Goal: Communication & Community: Participate in discussion

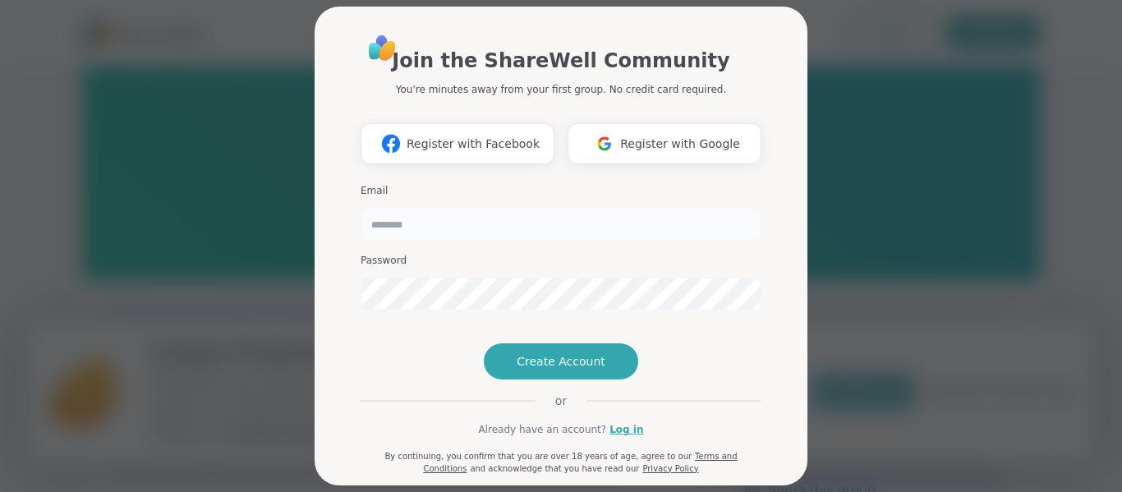
click at [485, 236] on input "email" at bounding box center [560, 224] width 401 height 33
type input "**********"
click at [594, 369] on span "Create Account" at bounding box center [560, 361] width 89 height 16
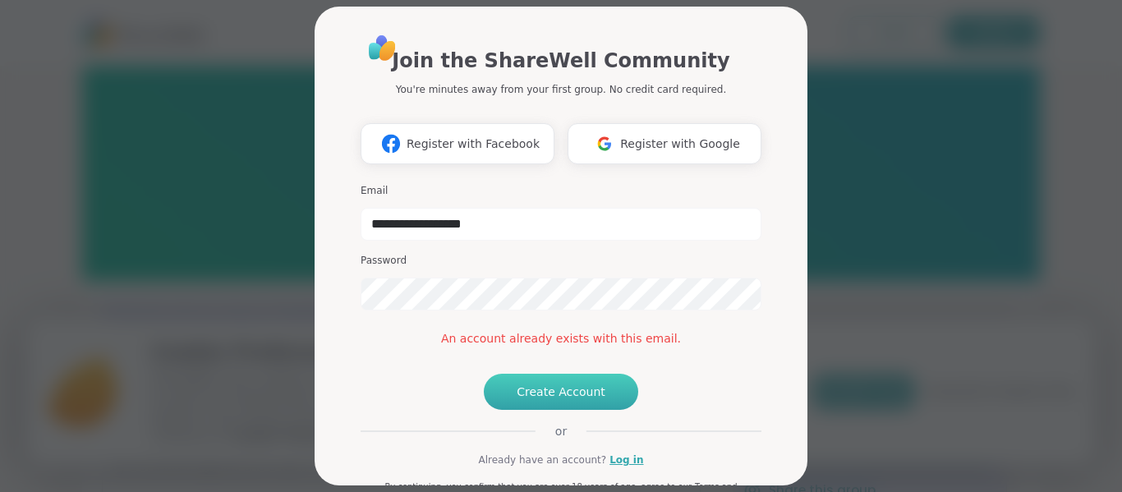
click at [409, 411] on div "**********" at bounding box center [560, 269] width 401 height 472
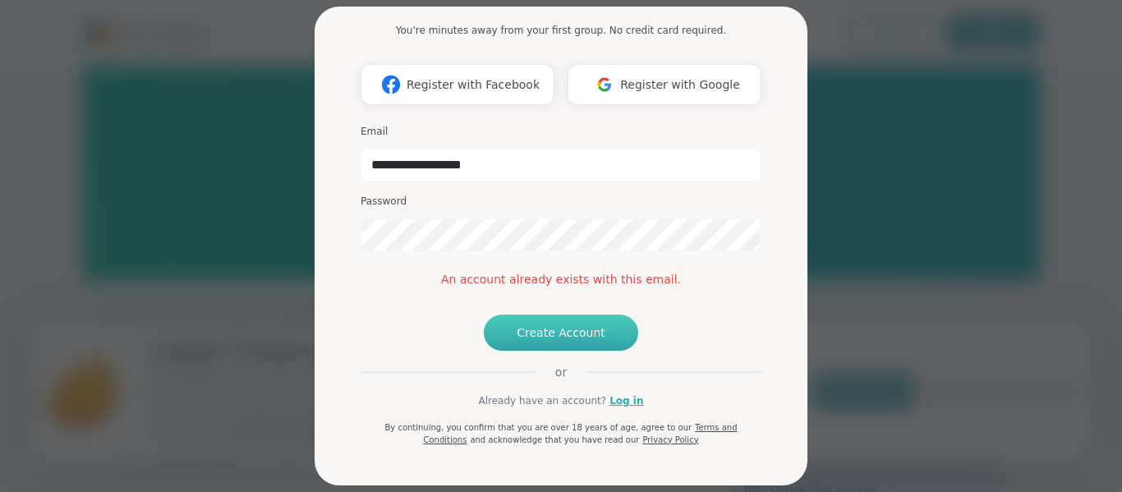
scroll to position [118, 0]
click at [625, 401] on link "Log in" at bounding box center [626, 400] width 34 height 15
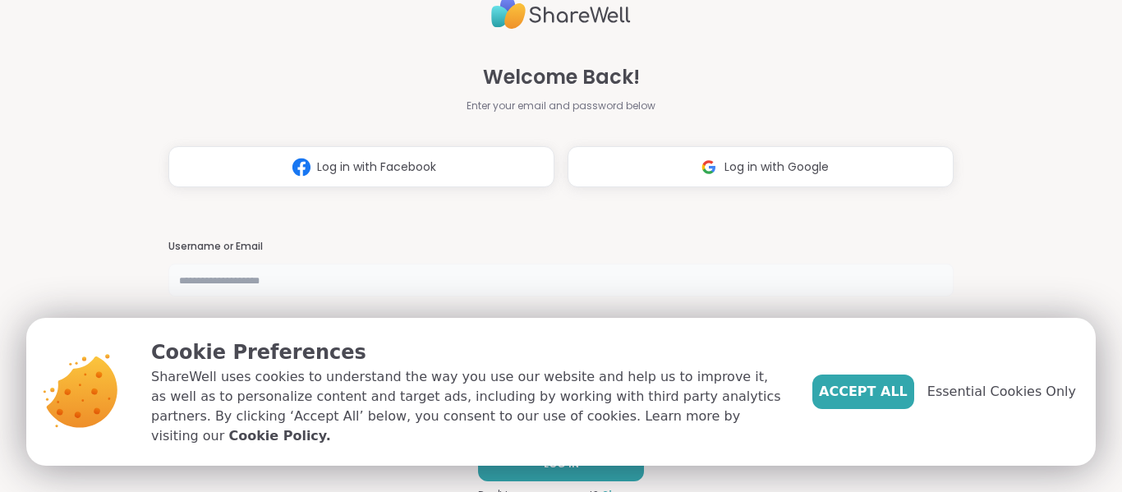
click at [744, 279] on input "text" at bounding box center [560, 280] width 785 height 33
click at [1013, 402] on span "Essential Cookies Only" at bounding box center [1001, 392] width 149 height 20
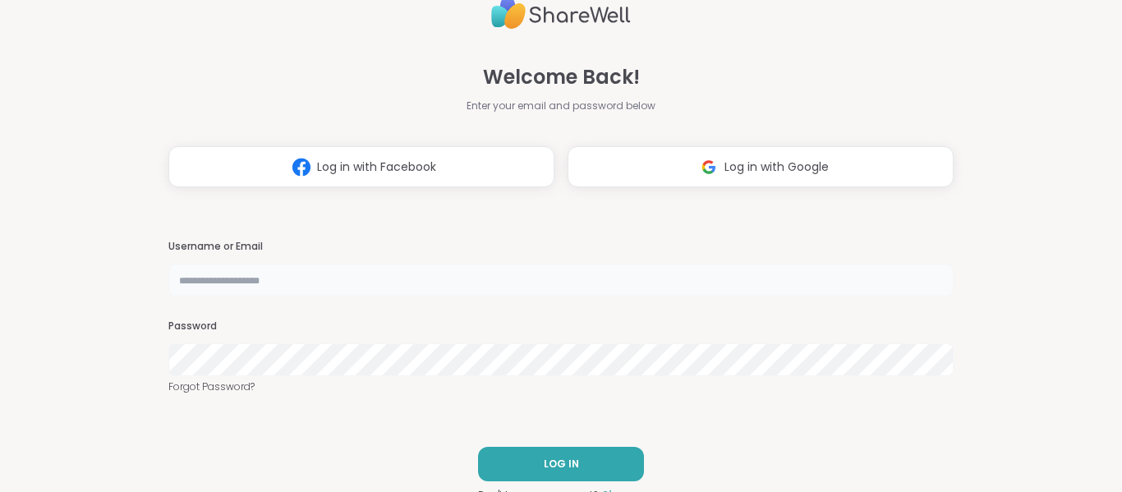
click at [586, 282] on input "text" at bounding box center [560, 280] width 785 height 33
type input "**********"
click at [609, 470] on button "LOG IN" at bounding box center [561, 464] width 166 height 34
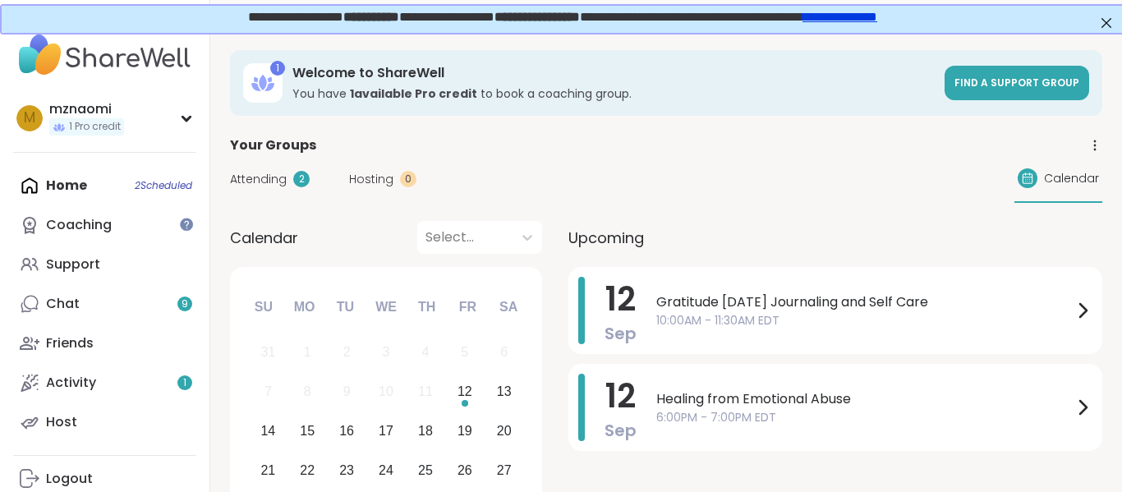
click at [875, 16] on link "**********" at bounding box center [838, 15] width 75 height 12
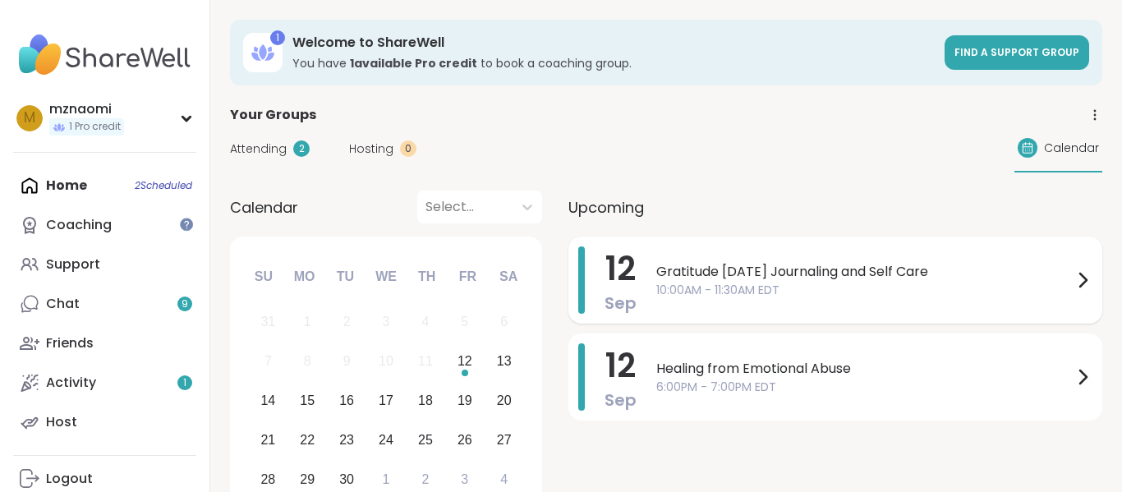
click at [1075, 280] on icon at bounding box center [1082, 280] width 20 height 20
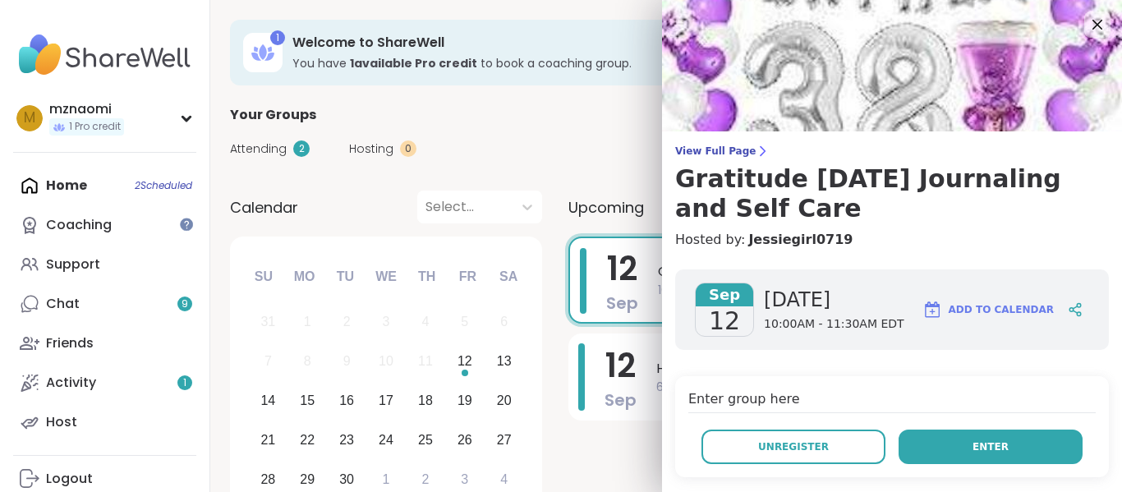
click at [948, 447] on button "Enter" at bounding box center [990, 446] width 184 height 34
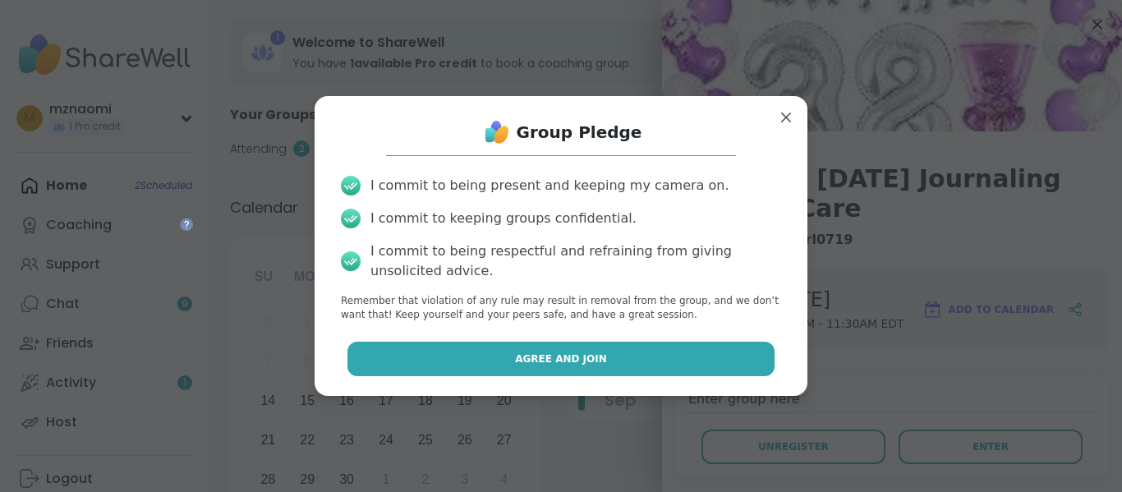
click at [566, 351] on span "Agree and Join" at bounding box center [561, 358] width 92 height 15
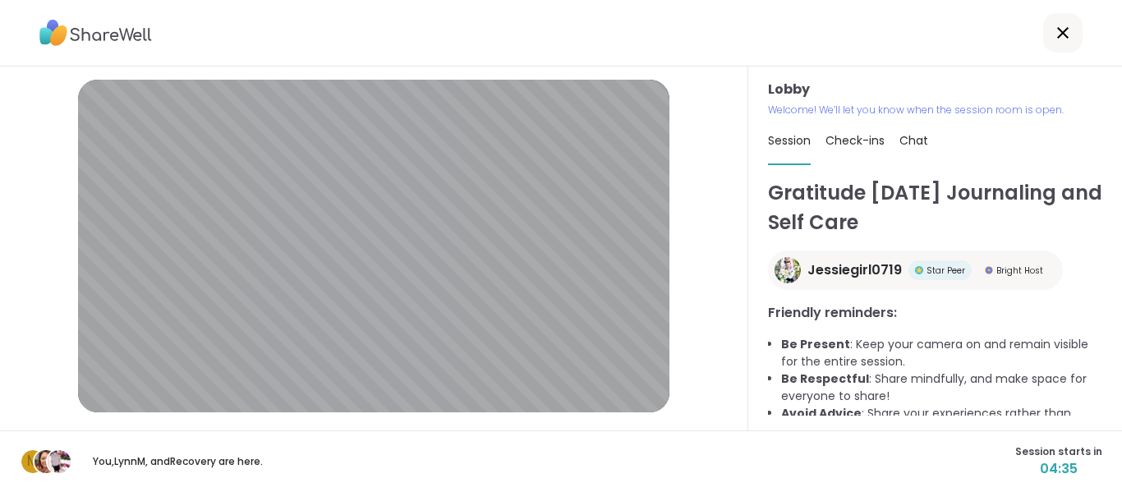
scroll to position [97, 0]
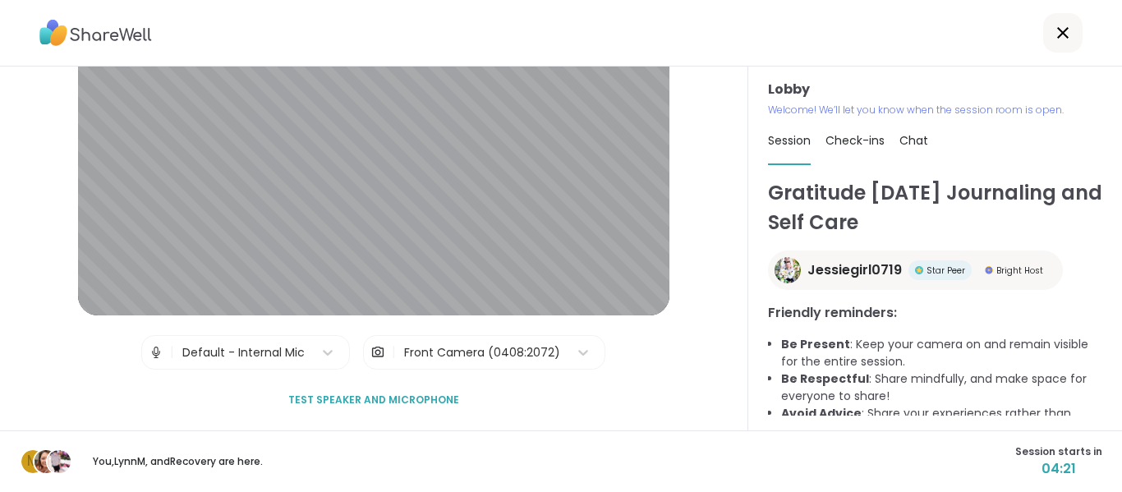
click at [524, 442] on div "m You, [PERSON_NAME] , and Recovery are here. Session starts in 04:21" at bounding box center [561, 461] width 1122 height 62
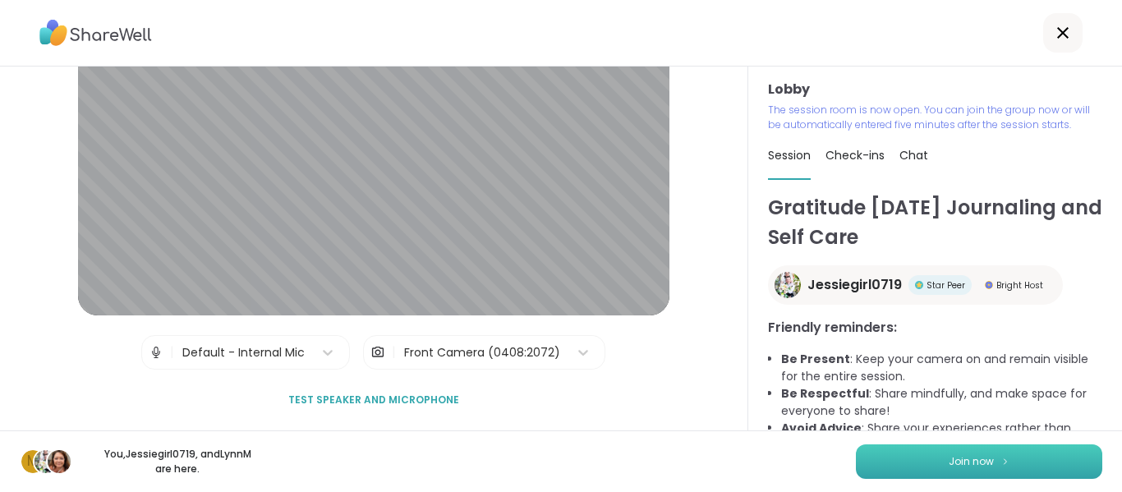
click at [1003, 468] on button "Join now" at bounding box center [979, 461] width 246 height 34
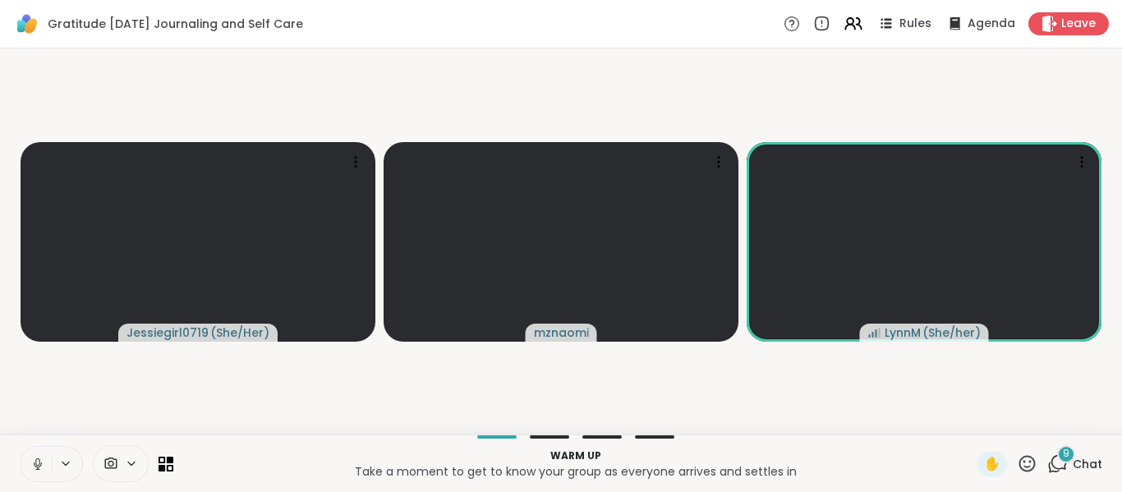
click at [36, 475] on button at bounding box center [36, 464] width 31 height 34
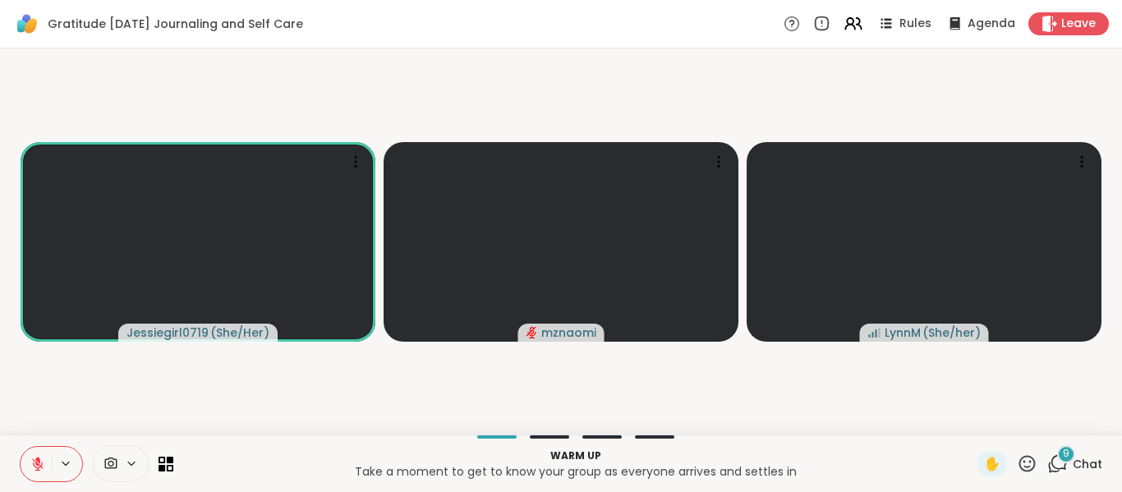
click at [39, 468] on icon at bounding box center [37, 464] width 15 height 15
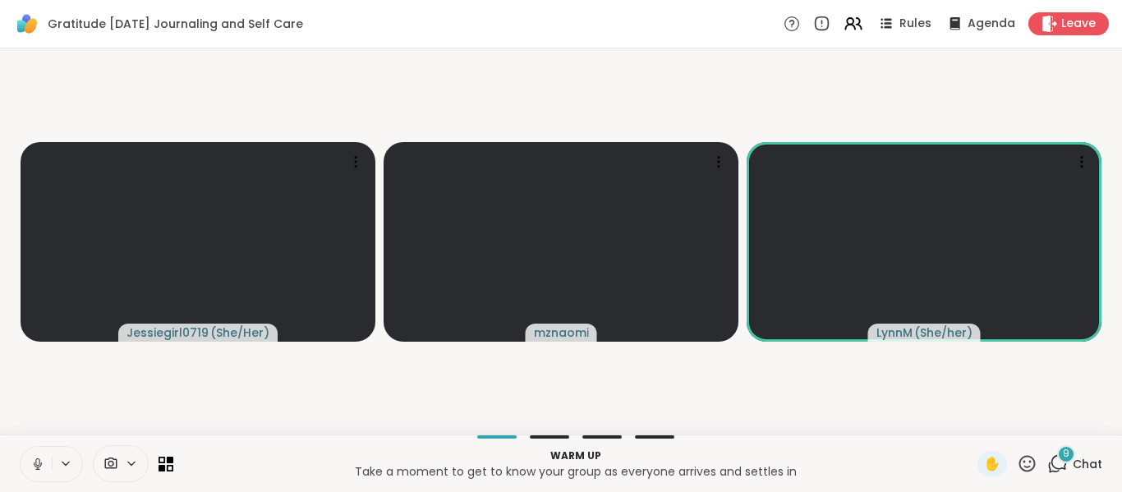
click at [197, 391] on video-player-container "Jessiegirl0719 ( She/Her ) mznaomi [PERSON_NAME] ( She/her )" at bounding box center [561, 241] width 1102 height 373
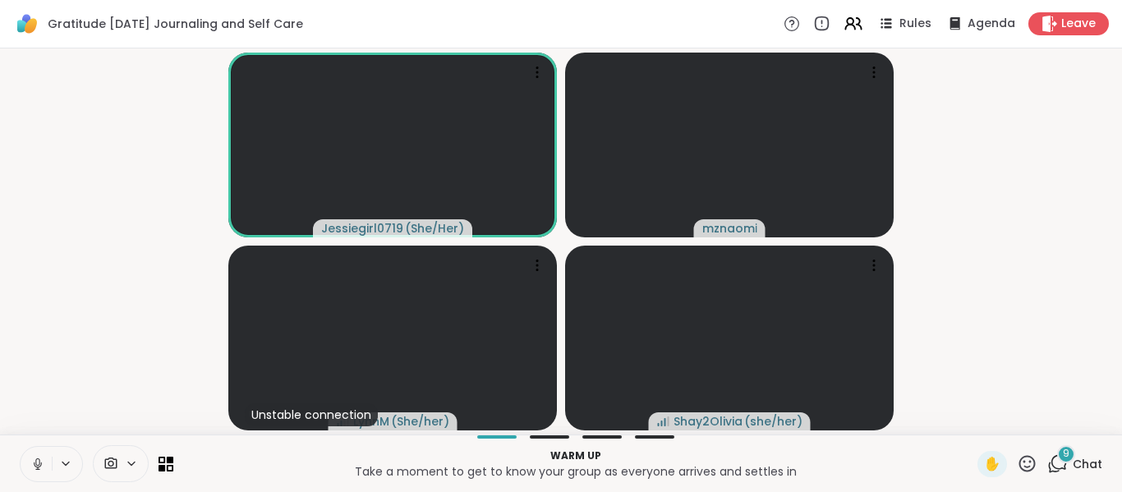
click at [67, 461] on icon at bounding box center [65, 464] width 13 height 14
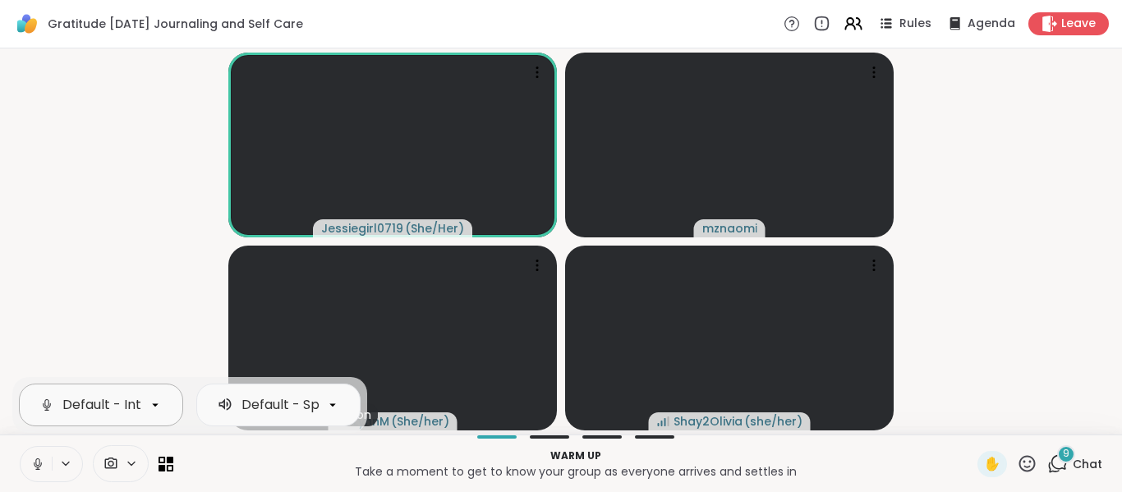
click at [152, 408] on icon at bounding box center [155, 404] width 15 height 15
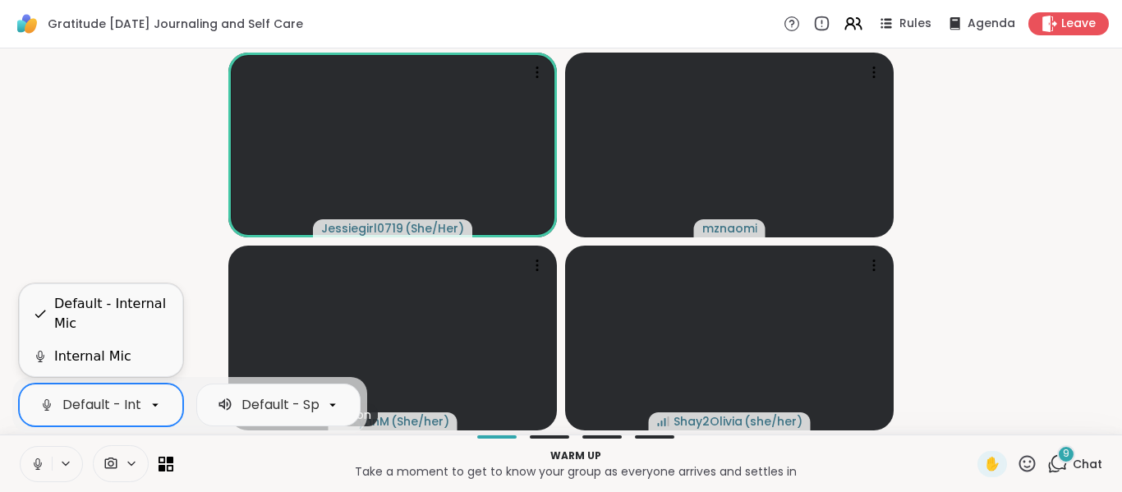
click at [152, 408] on icon at bounding box center [155, 404] width 15 height 15
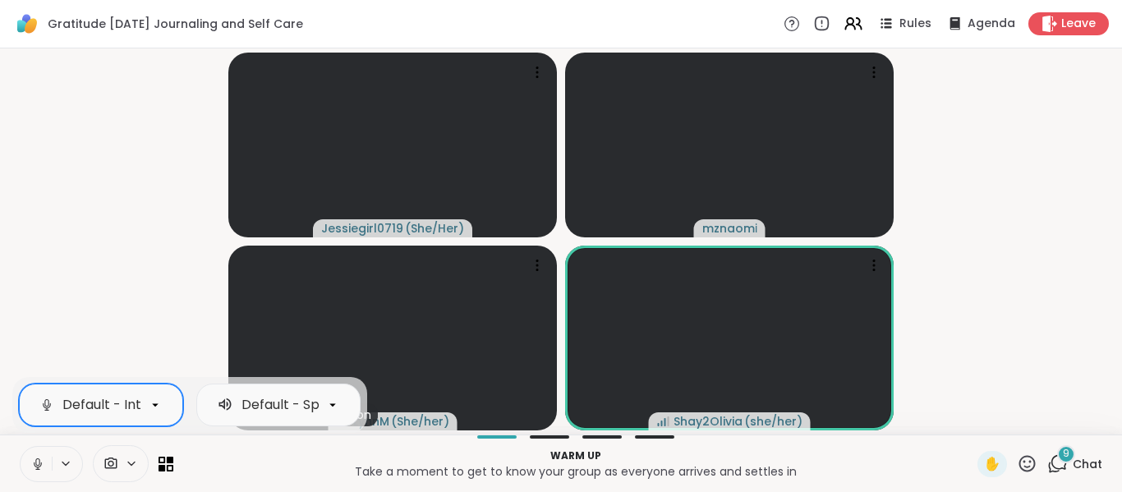
click at [77, 197] on video-player-container "Jessiegirl0719 ( She/Her ) mznaomi Unstable connection [PERSON_NAME] ( She/her …" at bounding box center [561, 241] width 1102 height 373
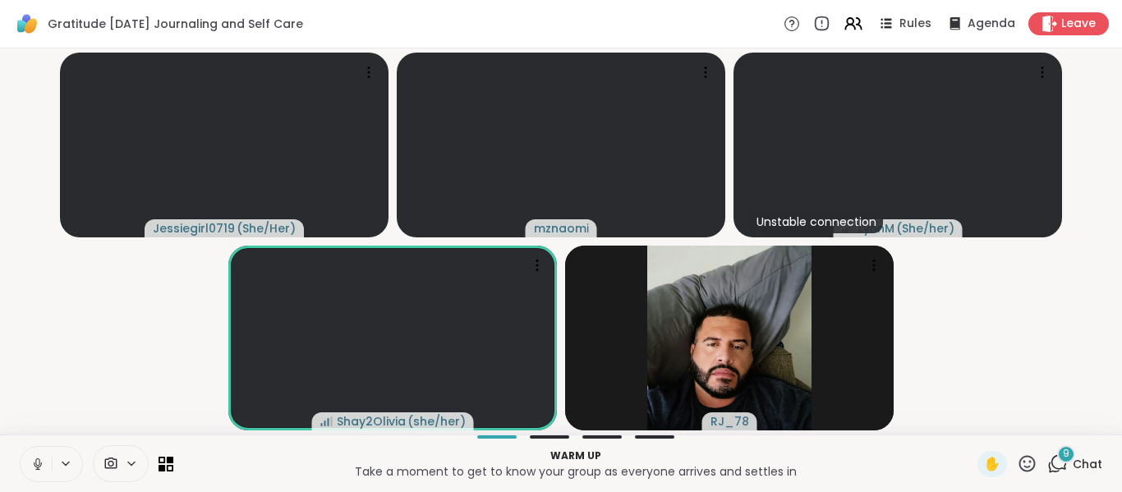
click at [37, 462] on icon at bounding box center [37, 464] width 15 height 15
click at [138, 333] on video-player-container "Jessiegirl0719 ( She/Her ) mznaomi Unstable connection [PERSON_NAME] ( She/her …" at bounding box center [561, 241] width 1102 height 373
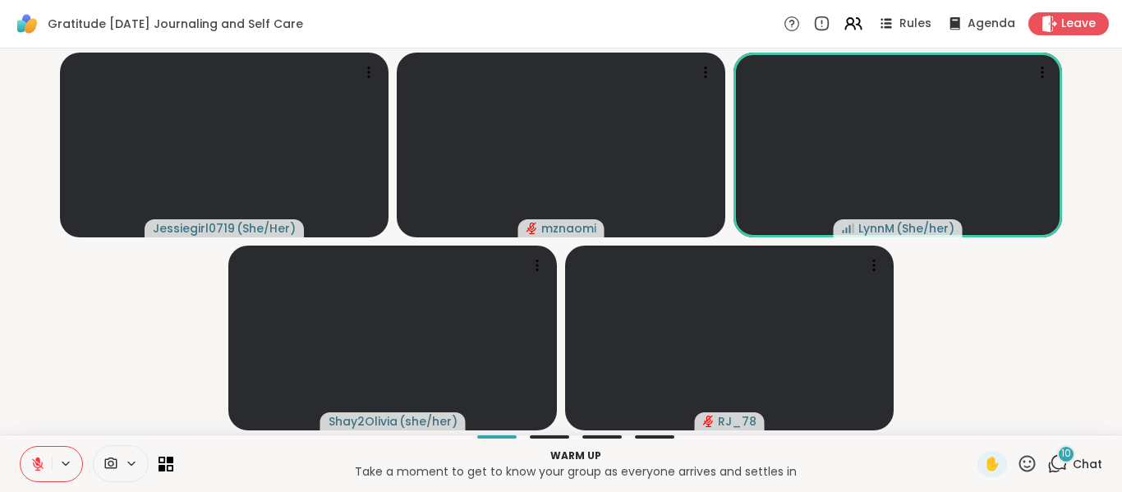
click at [138, 333] on video-player-container "Jessiegirl0719 ( She/Her ) mznaomi [PERSON_NAME] ( She/her ) Shay2Olivia ( she/…" at bounding box center [561, 241] width 1102 height 373
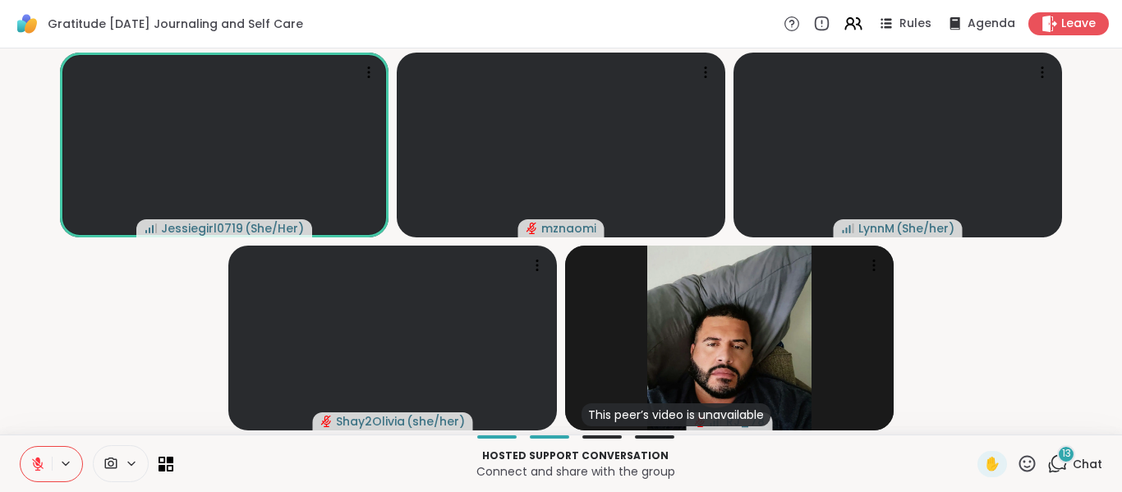
click at [1064, 466] on icon at bounding box center [1057, 463] width 21 height 21
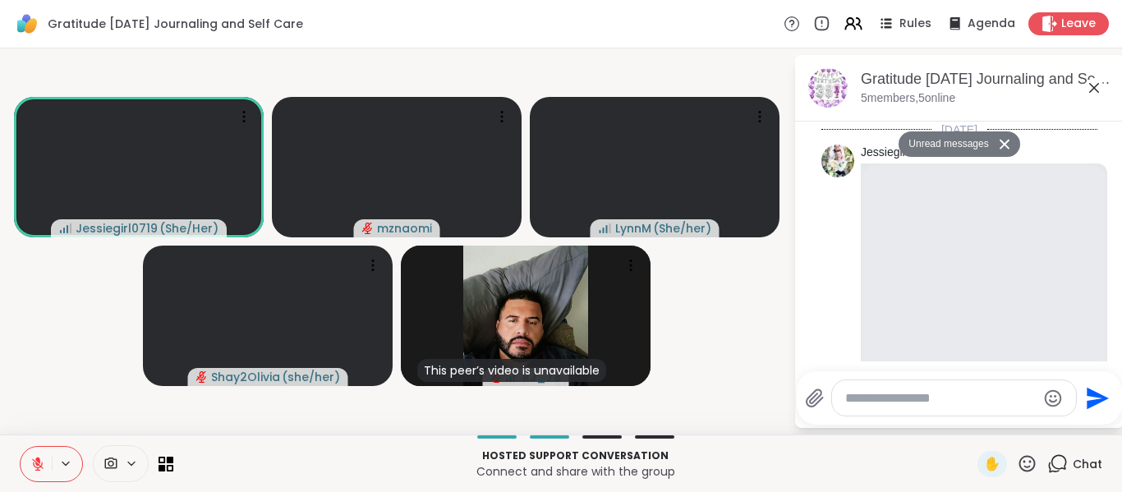
scroll to position [2685, 0]
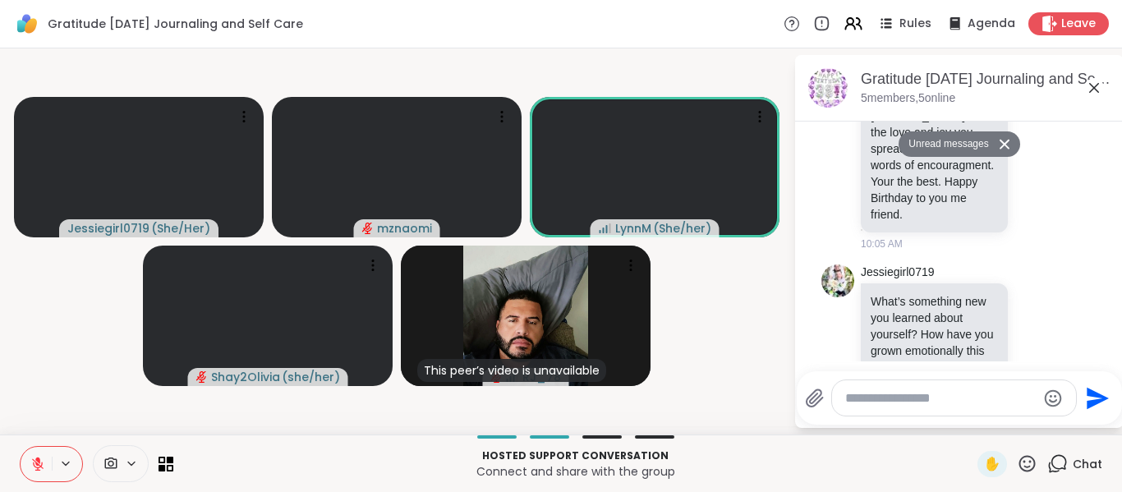
click at [858, 405] on textarea "Type your message" at bounding box center [940, 398] width 191 height 16
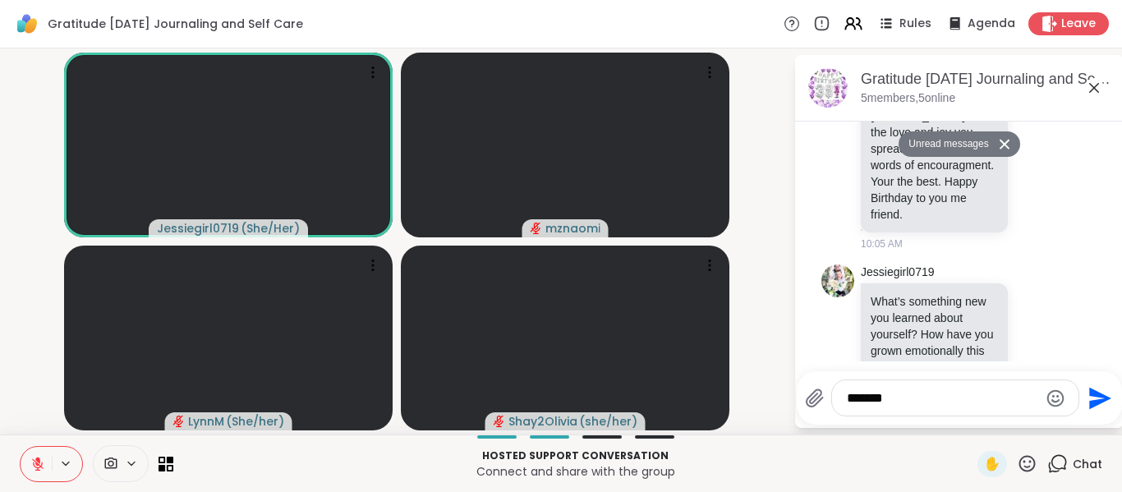
type textarea "********"
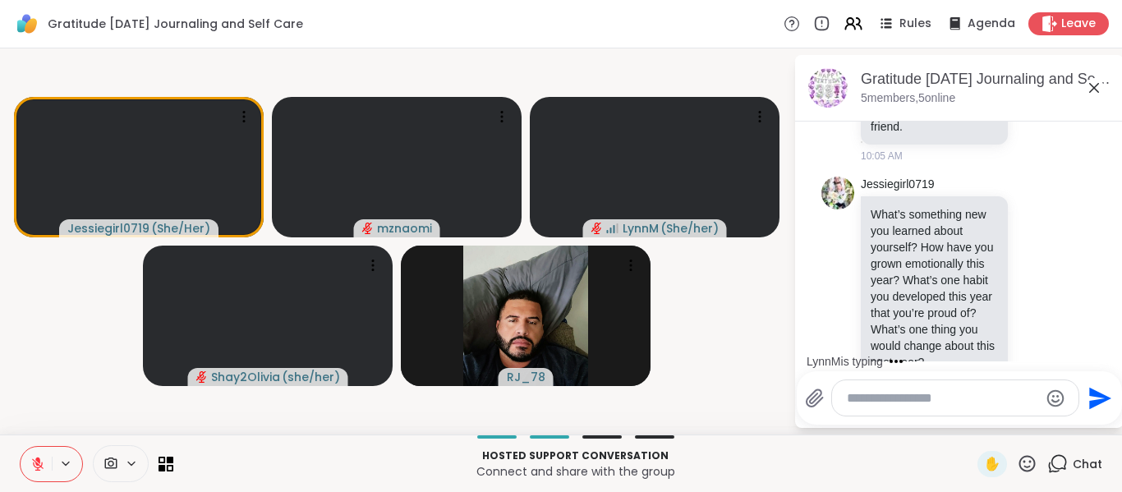
scroll to position [2821, 0]
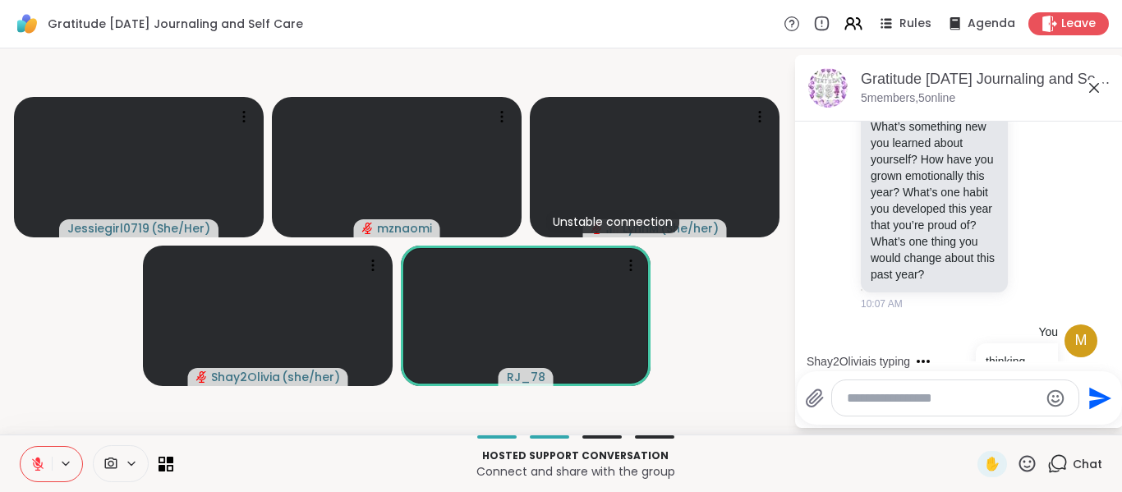
click at [32, 462] on icon at bounding box center [37, 464] width 15 height 15
click at [86, 342] on video-player-container "Jessiegirl0719 ( She/Her ) mznaomi Unstable connection [PERSON_NAME] ( She/her …" at bounding box center [396, 241] width 773 height 373
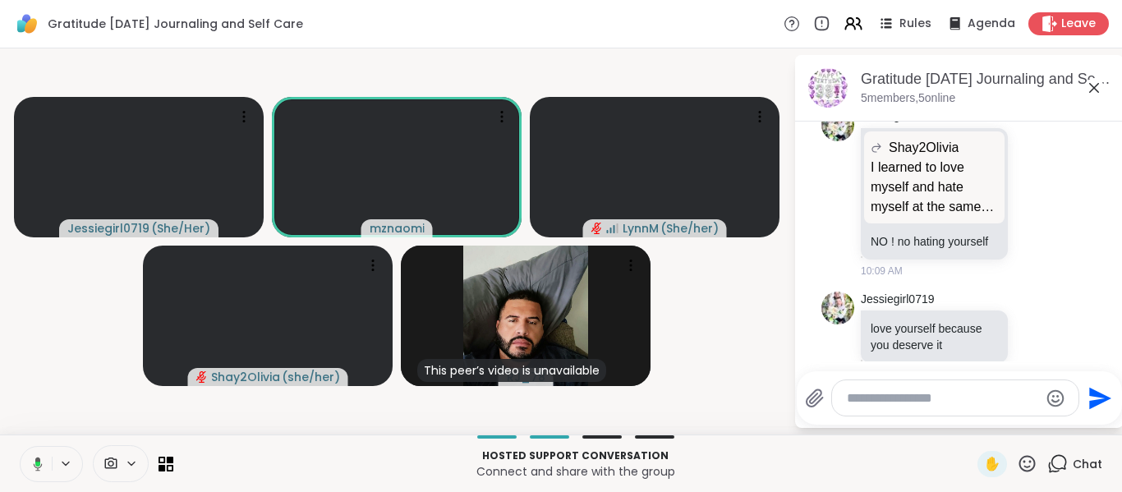
scroll to position [3460, 0]
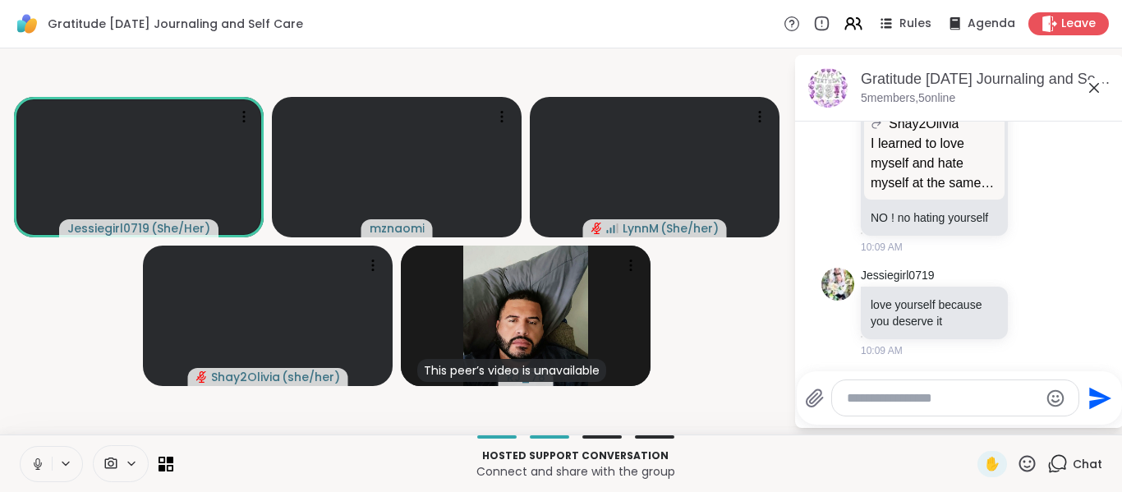
click at [1037, 437] on icon at bounding box center [1036, 438] width 5 height 2
click at [907, 402] on div "Select Reaction: Heart" at bounding box center [905, 409] width 15 height 15
click at [671, 331] on video-player-container "Jessiegirl0719 ( She/Her ) mznaomi [PERSON_NAME] ( She/her ) Shay2Olivia ( she/…" at bounding box center [396, 241] width 773 height 373
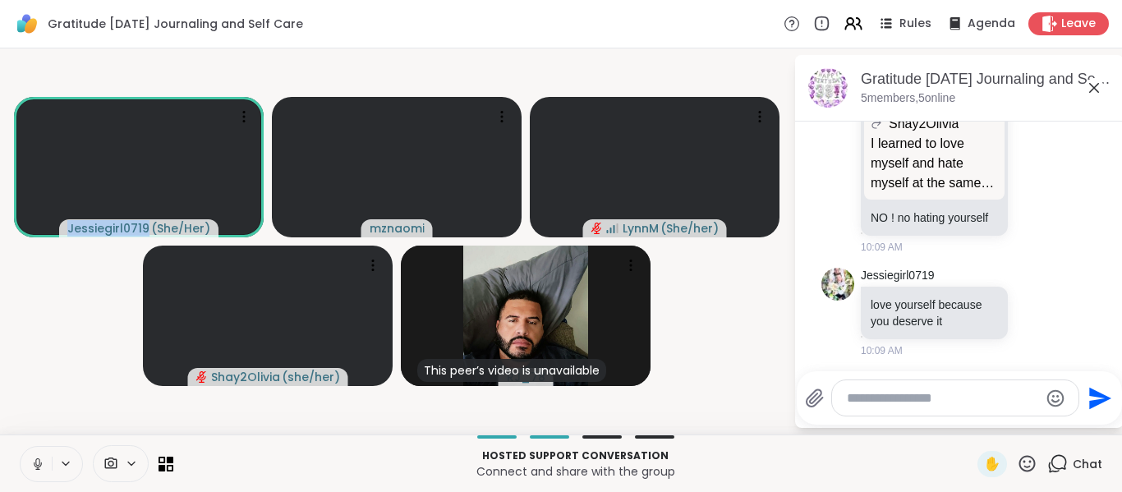
click at [671, 331] on video-player-container "Jessiegirl0719 ( She/Her ) mznaomi [PERSON_NAME] ( She/her ) Shay2Olivia ( she/…" at bounding box center [396, 241] width 773 height 373
click at [31, 476] on button at bounding box center [36, 464] width 31 height 34
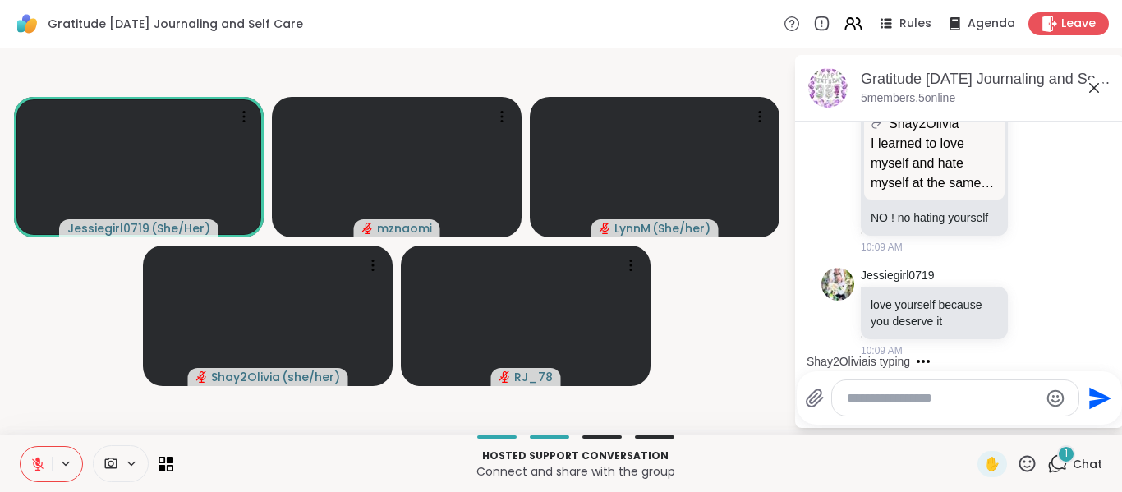
scroll to position [3547, 0]
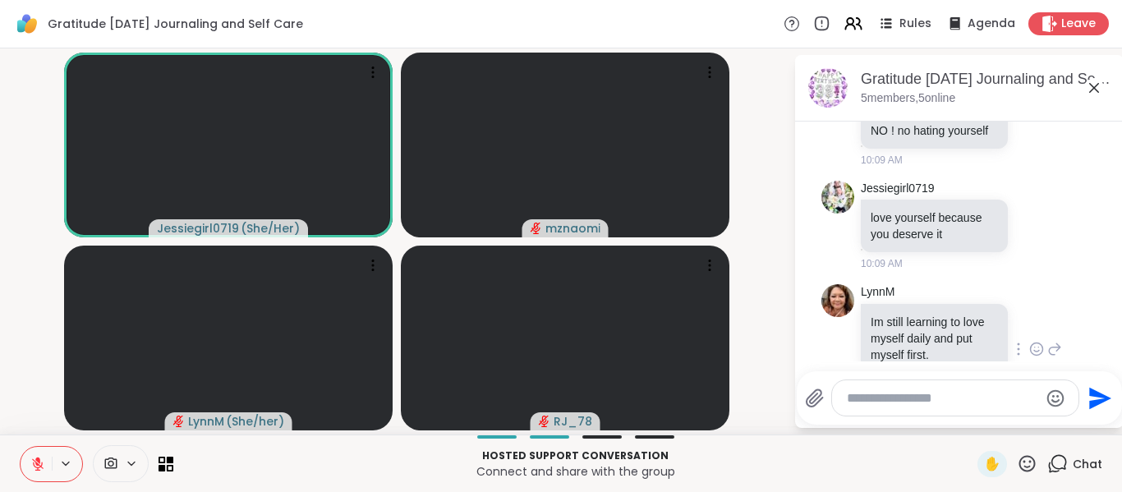
click at [115, 466] on icon at bounding box center [110, 464] width 15 height 16
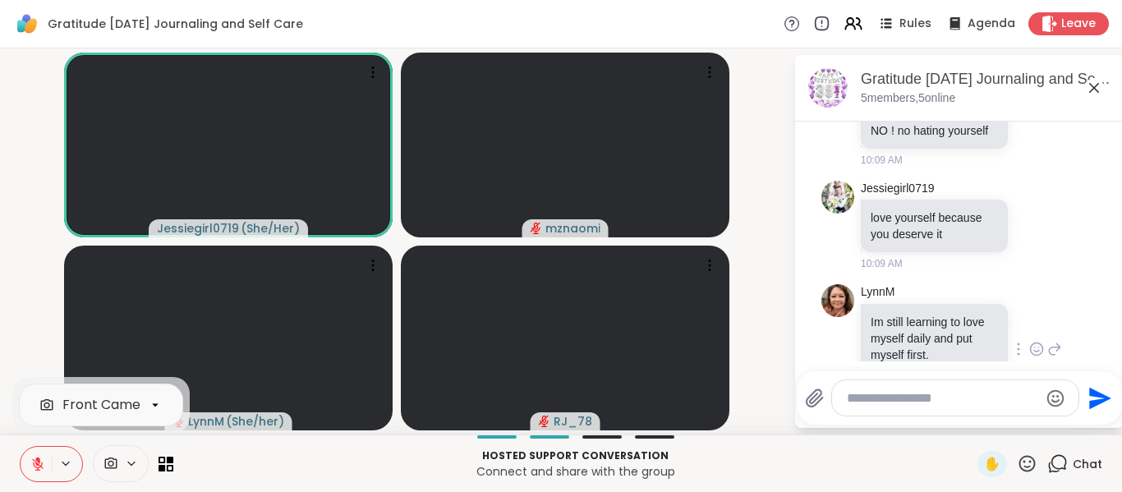
click at [115, 466] on icon at bounding box center [110, 464] width 15 height 16
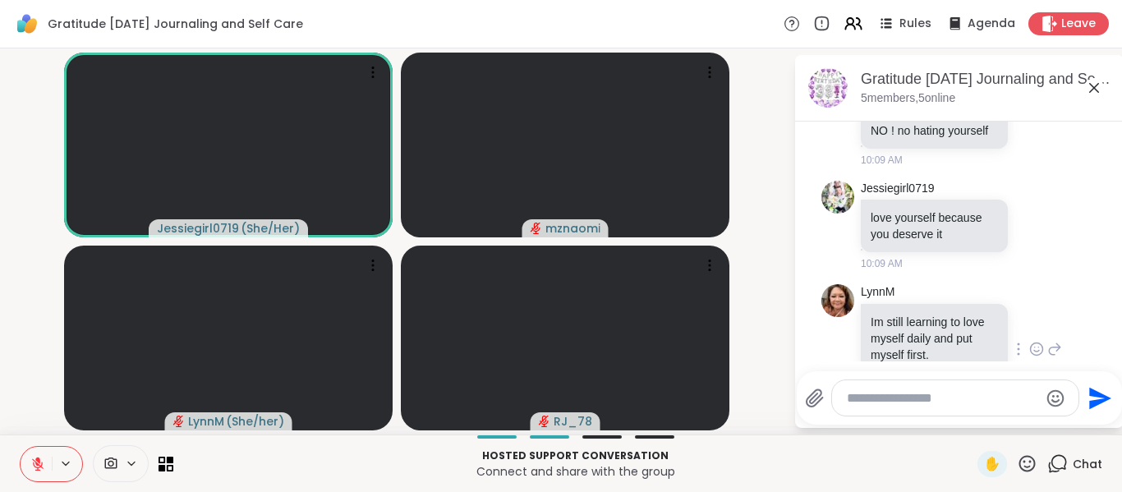
click at [108, 461] on icon at bounding box center [111, 462] width 12 height 11
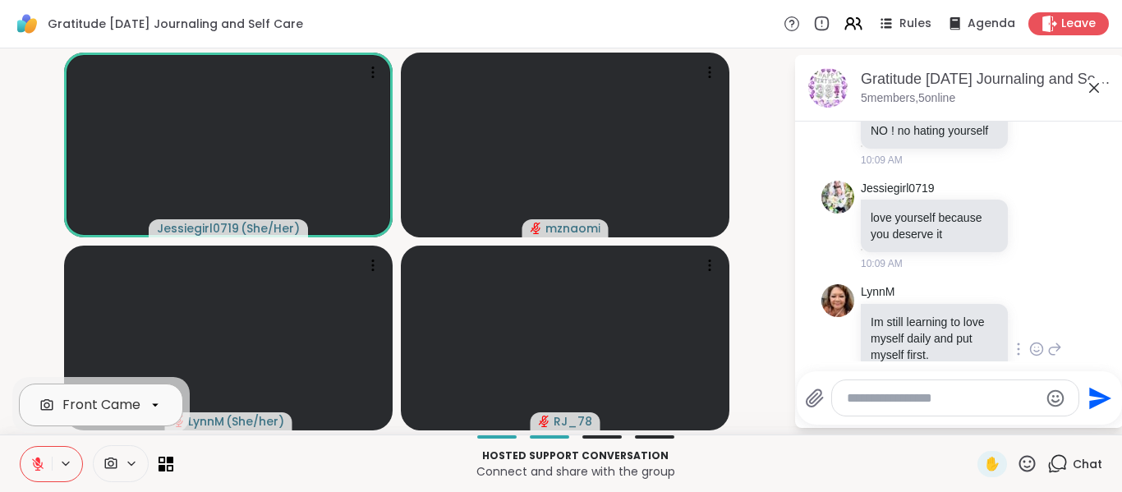
click at [151, 411] on icon at bounding box center [155, 404] width 15 height 15
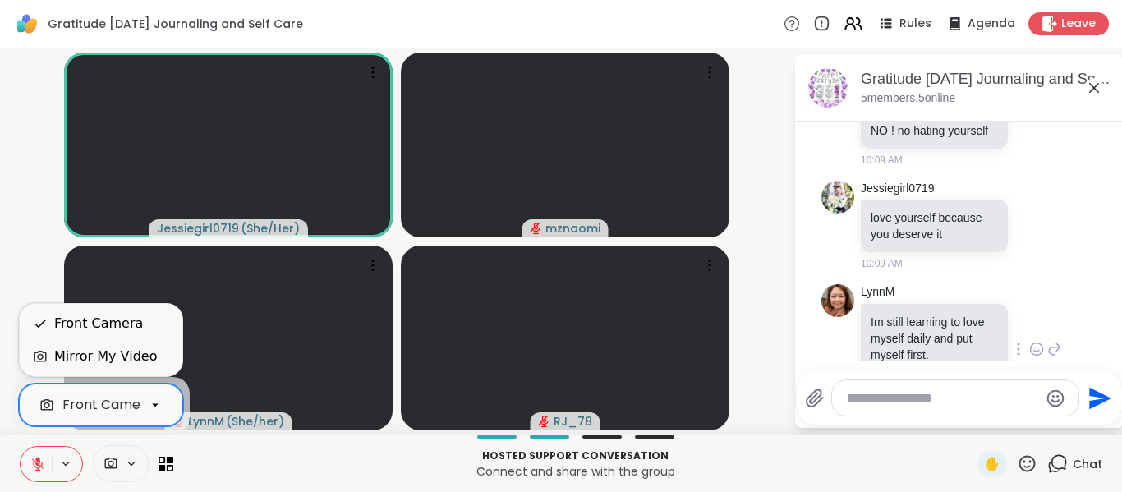
click at [151, 411] on icon at bounding box center [155, 404] width 15 height 15
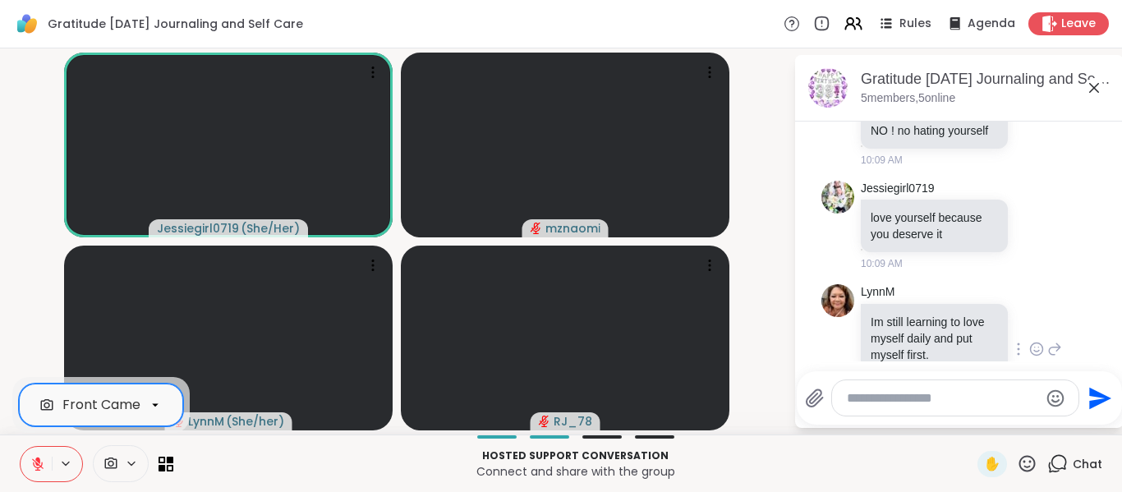
click at [110, 462] on icon at bounding box center [110, 464] width 15 height 16
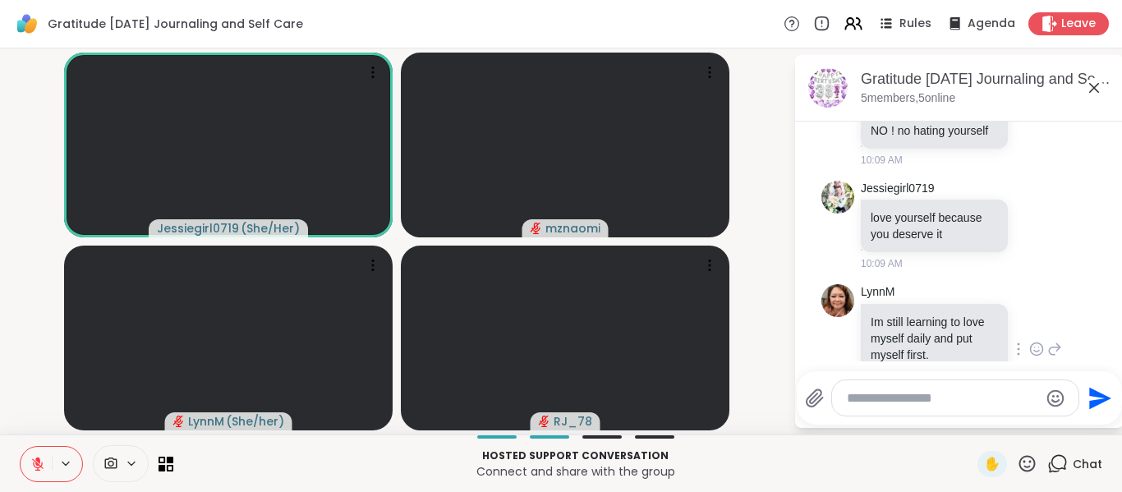
click at [108, 462] on icon at bounding box center [111, 462] width 12 height 11
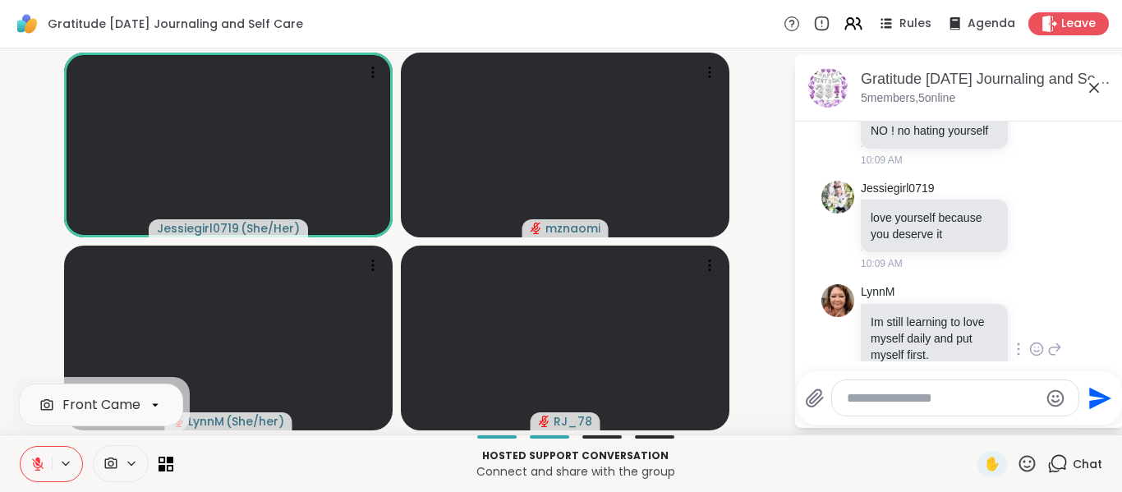
click at [108, 462] on icon at bounding box center [111, 462] width 12 height 11
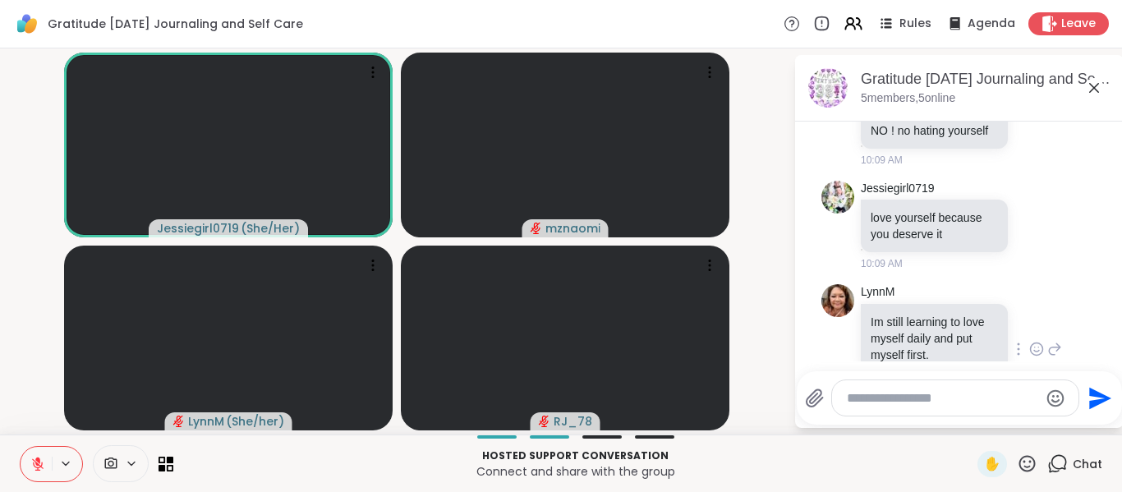
click at [108, 462] on icon at bounding box center [111, 462] width 12 height 11
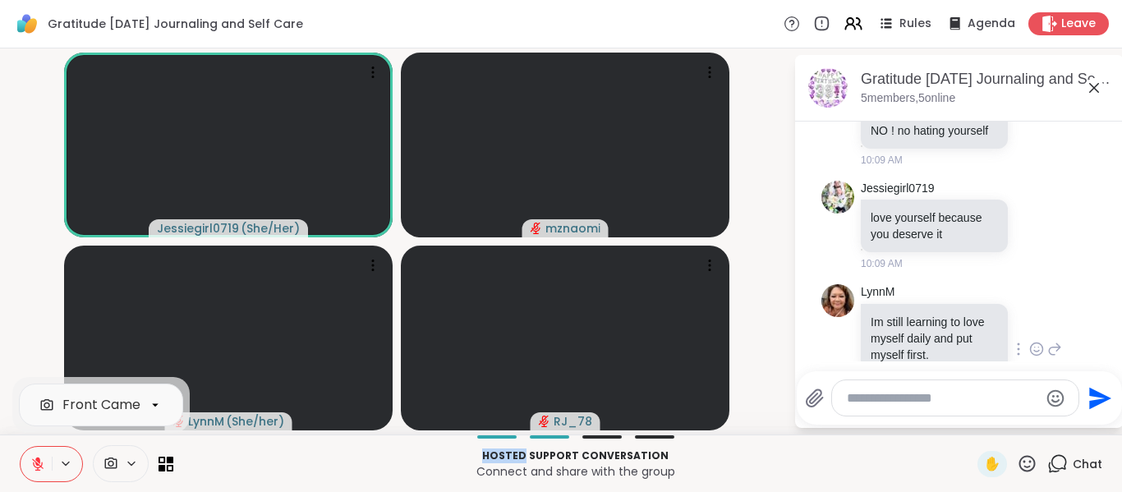
click at [108, 462] on icon at bounding box center [111, 462] width 12 height 11
click at [705, 71] on icon at bounding box center [709, 72] width 16 height 16
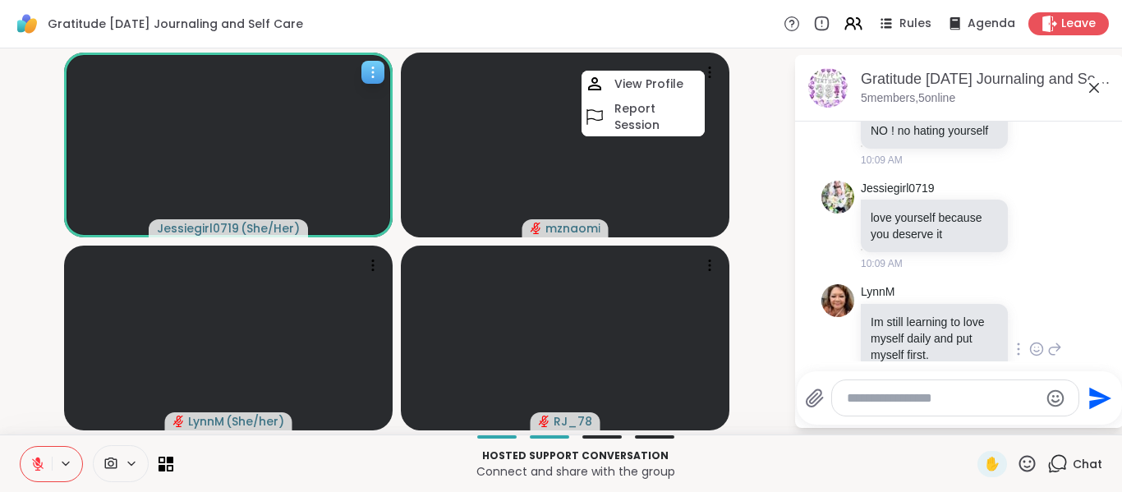
click at [374, 202] on video at bounding box center [228, 145] width 328 height 185
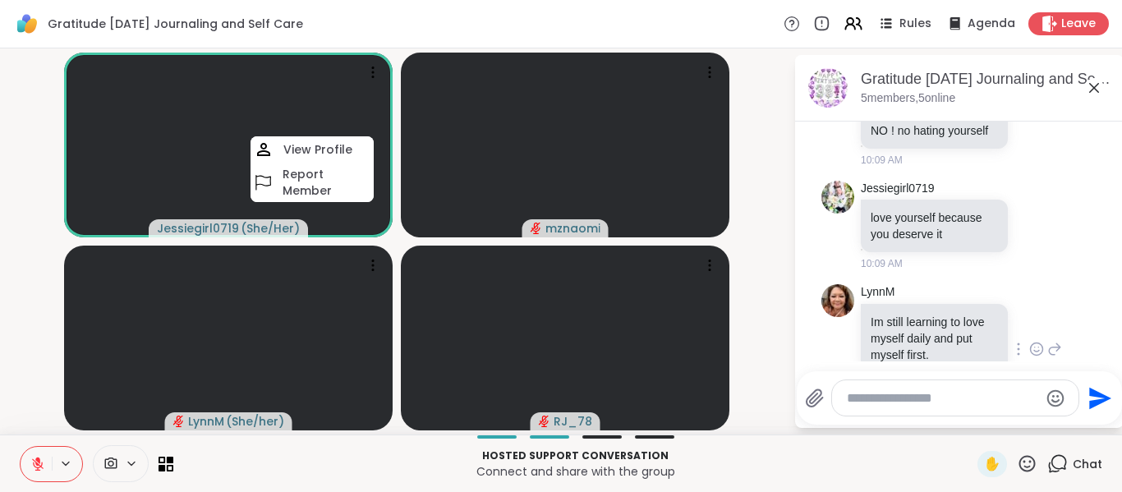
click at [35, 461] on icon at bounding box center [37, 463] width 11 height 11
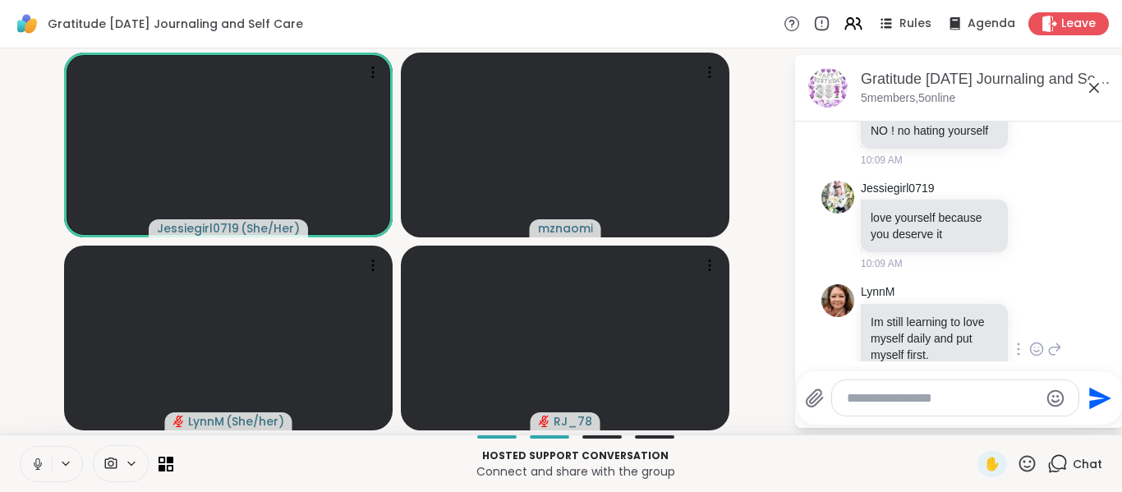
click at [43, 186] on video-player-container "Jessiegirl0719 ( She/Her ) mznaomi [PERSON_NAME] ( She/her ) RJ_78" at bounding box center [396, 241] width 773 height 373
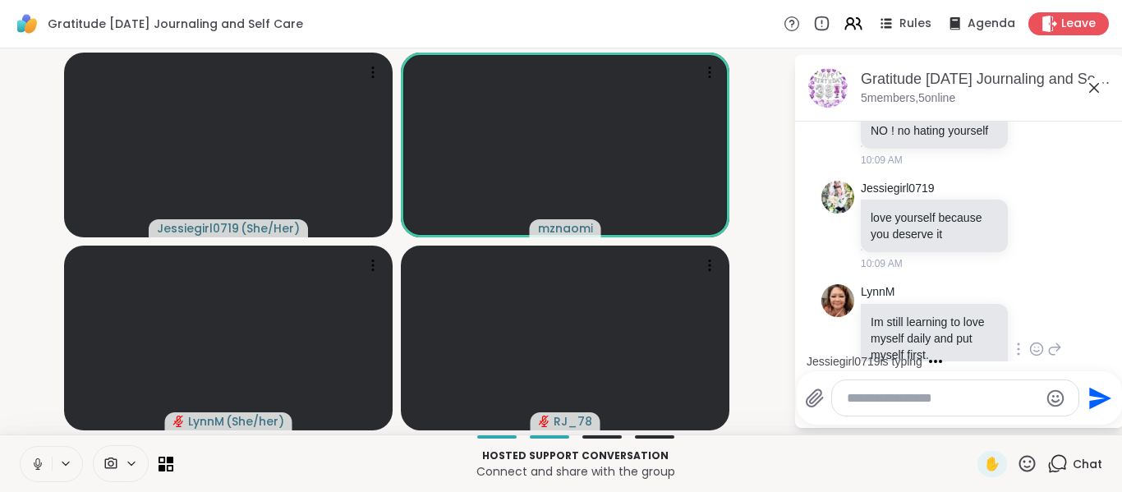
scroll to position [3651, 0]
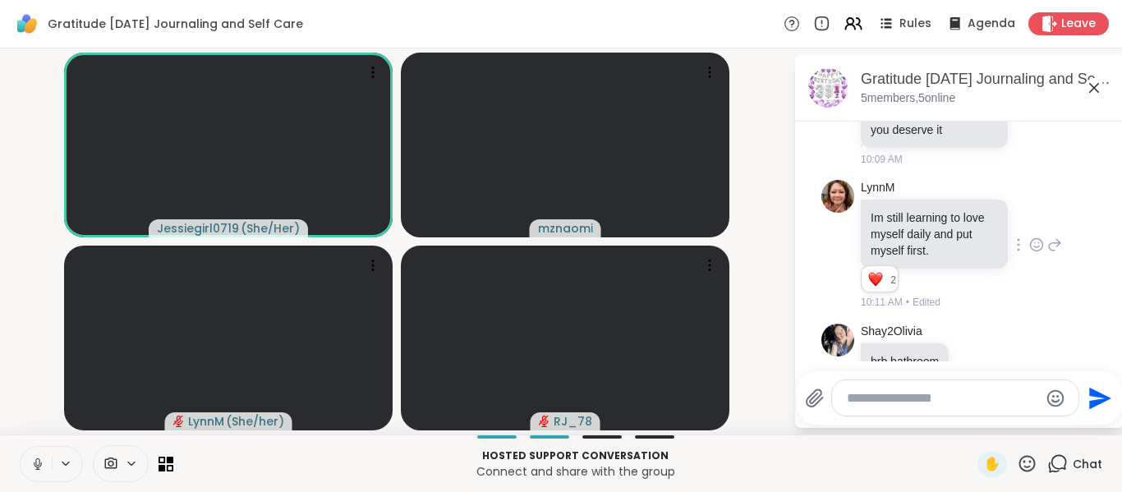
click at [35, 467] on icon at bounding box center [37, 464] width 15 height 15
click at [12, 333] on video-player-container "Jessiegirl0719 ( She/Her ) mznaomi [PERSON_NAME] ( She/her ) RJ_78" at bounding box center [396, 241] width 773 height 373
click at [39, 469] on icon at bounding box center [37, 463] width 11 height 11
click at [6, 380] on div "Jessiegirl0719 ( She/Her ) mznaomi [PERSON_NAME] ( She/her ) RJ_78 Gratitude [D…" at bounding box center [561, 241] width 1122 height 386
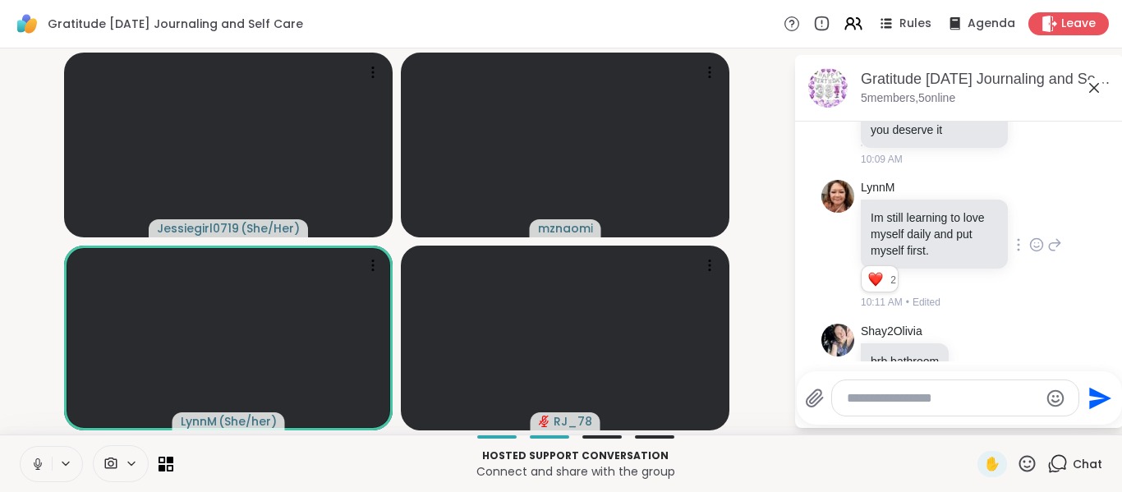
click at [32, 471] on button at bounding box center [36, 464] width 31 height 34
click at [12, 347] on video-player-container "Jessiegirl0719 ( She/Her ) mznaomi [PERSON_NAME] ( She/her ) RJ_78" at bounding box center [396, 241] width 773 height 373
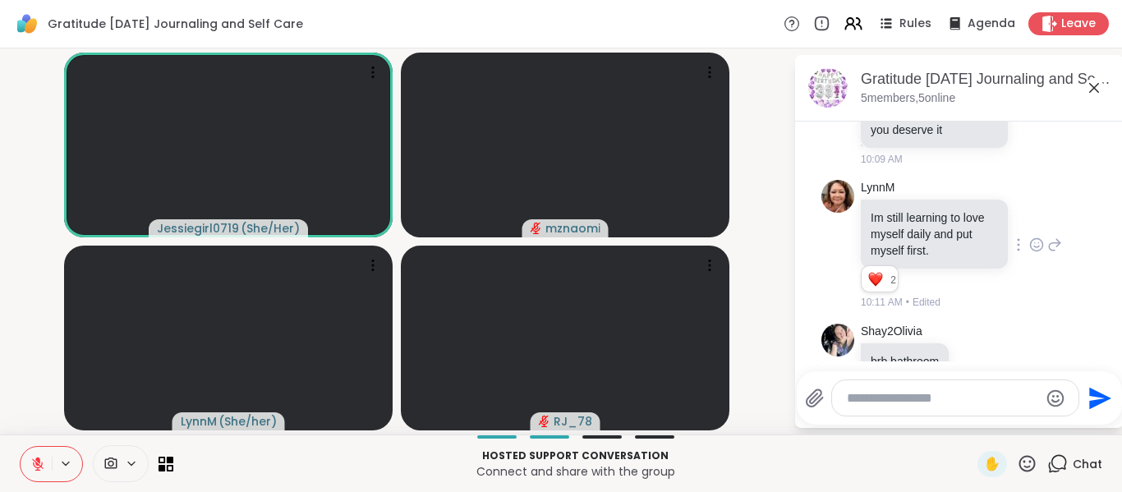
click at [34, 470] on icon at bounding box center [37, 464] width 15 height 15
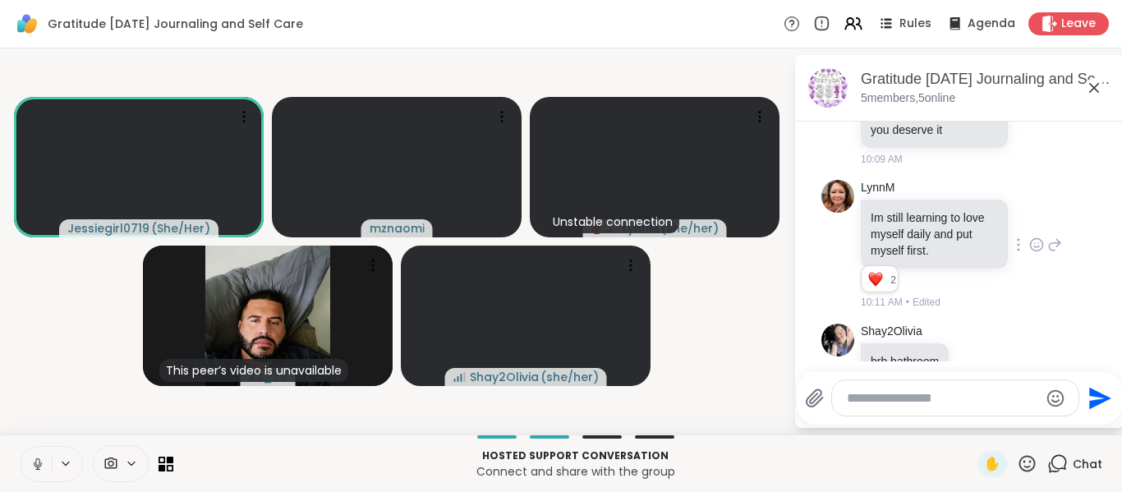
click at [34, 470] on icon at bounding box center [37, 464] width 15 height 15
click at [39, 321] on video-player-container "Jessiegirl0719 ( She/Her ) mznaomi [PERSON_NAME] ( She/her ) This peer’s video …" at bounding box center [396, 241] width 773 height 373
click at [130, 464] on icon at bounding box center [131, 462] width 7 height 3
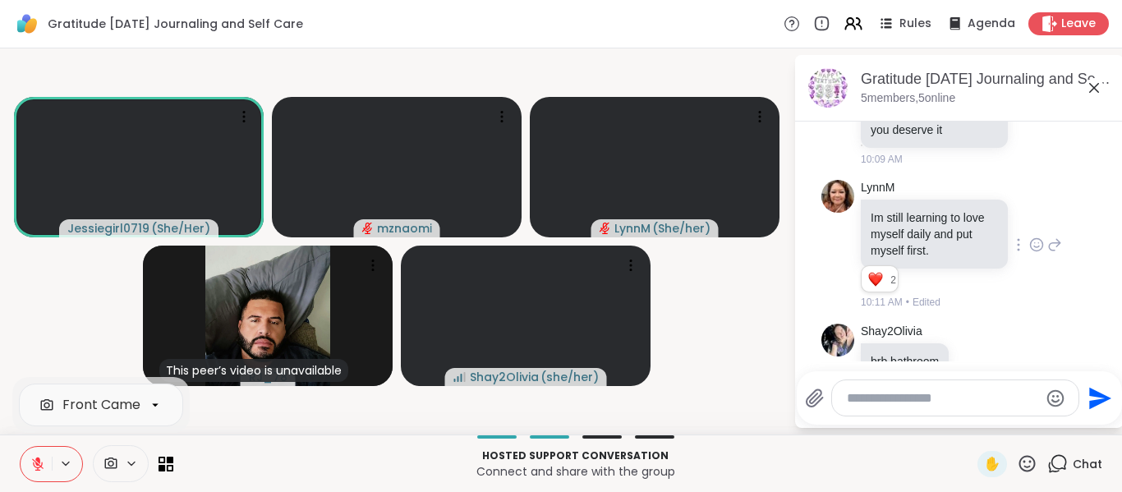
click at [64, 254] on video-player-container "Jessiegirl0719 ( She/Her ) mznaomi [PERSON_NAME] ( She/her ) This peer’s video …" at bounding box center [396, 241] width 773 height 373
click at [1053, 404] on icon "Emoji picker" at bounding box center [1055, 397] width 17 height 17
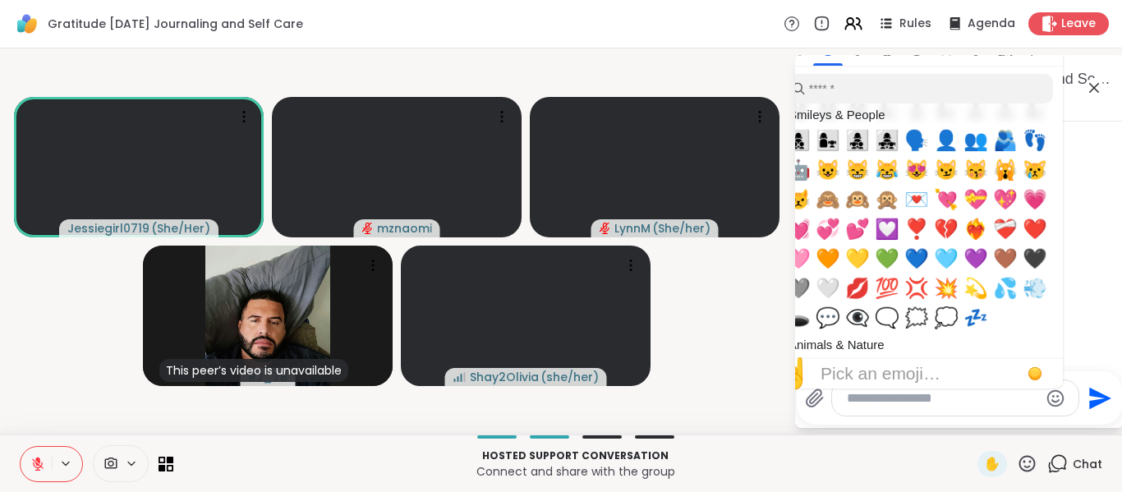
scroll to position [1591, 0]
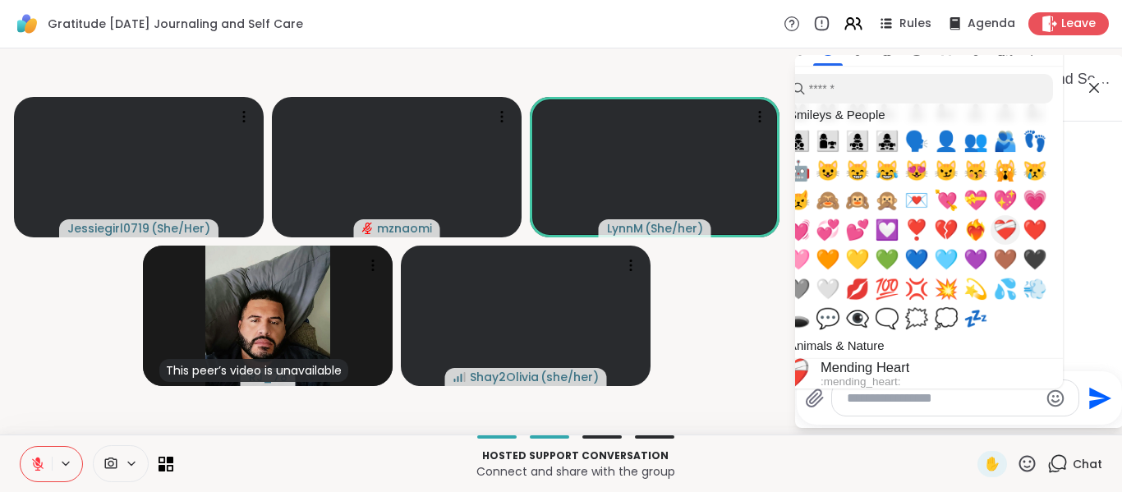
click at [1012, 229] on span "❤️‍🩹" at bounding box center [1005, 229] width 25 height 23
type textarea "*****"
click at [1095, 396] on icon "Send" at bounding box center [1100, 398] width 22 height 22
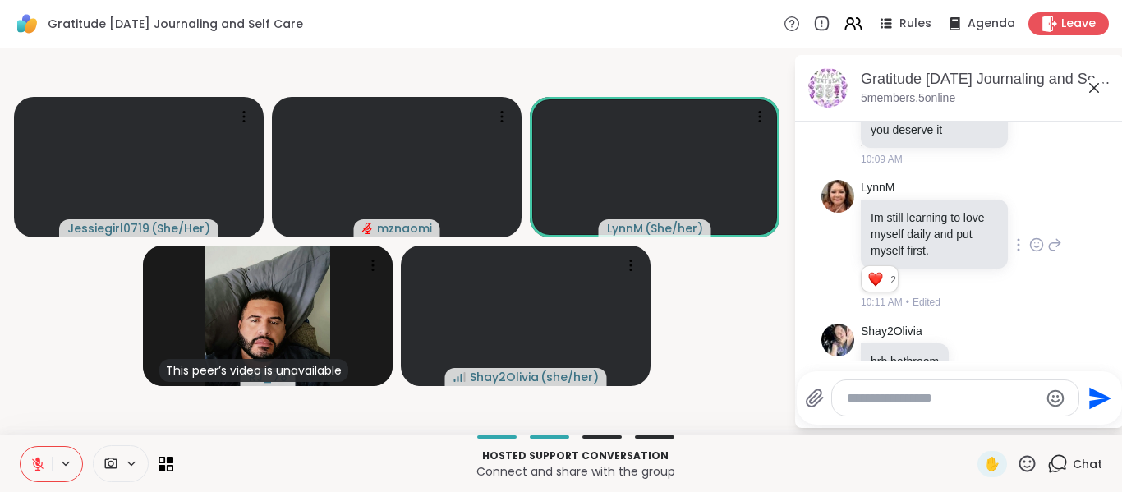
scroll to position [3738, 0]
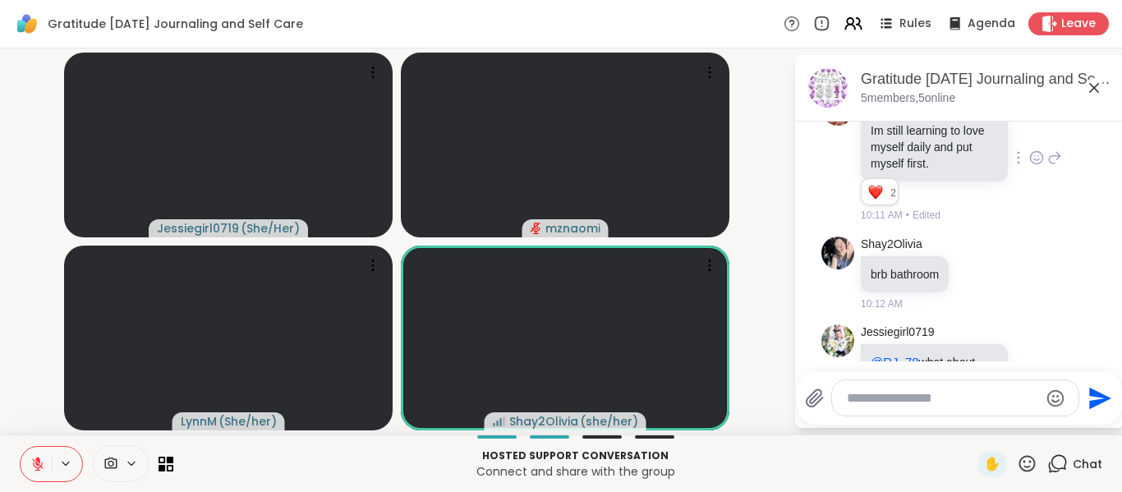
click at [37, 463] on icon at bounding box center [37, 463] width 11 height 11
click at [23, 360] on video-player-container "Jessiegirl0719 ( She/Her ) mznaomi [PERSON_NAME] ( She/her ) Shay2Olivia ( she/…" at bounding box center [396, 241] width 773 height 373
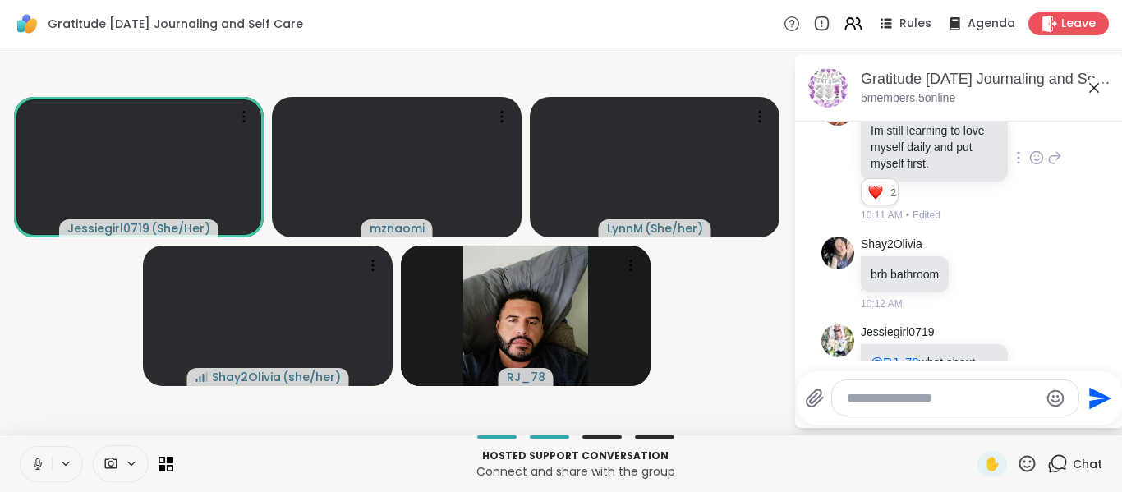
click at [40, 469] on icon at bounding box center [37, 464] width 15 height 15
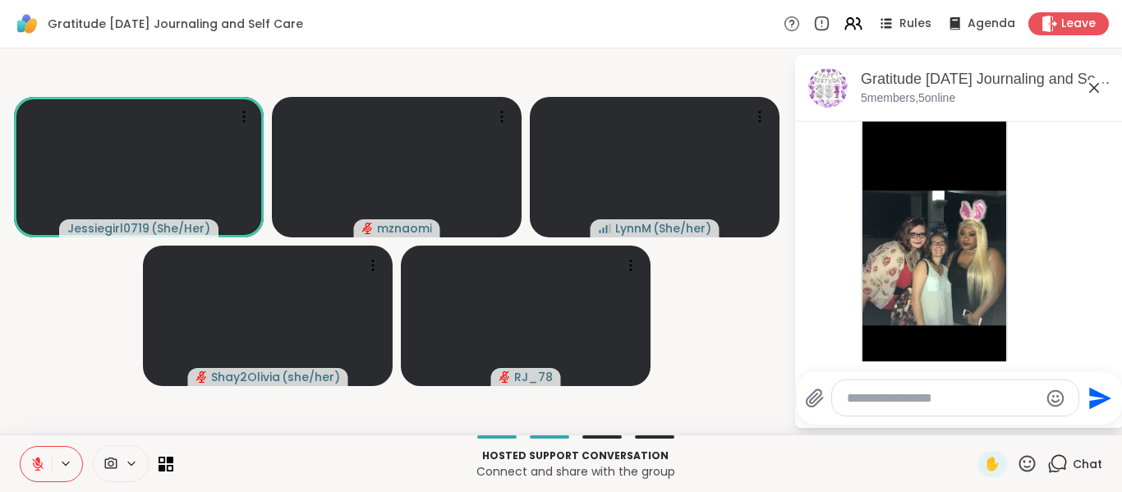
scroll to position [4822, 0]
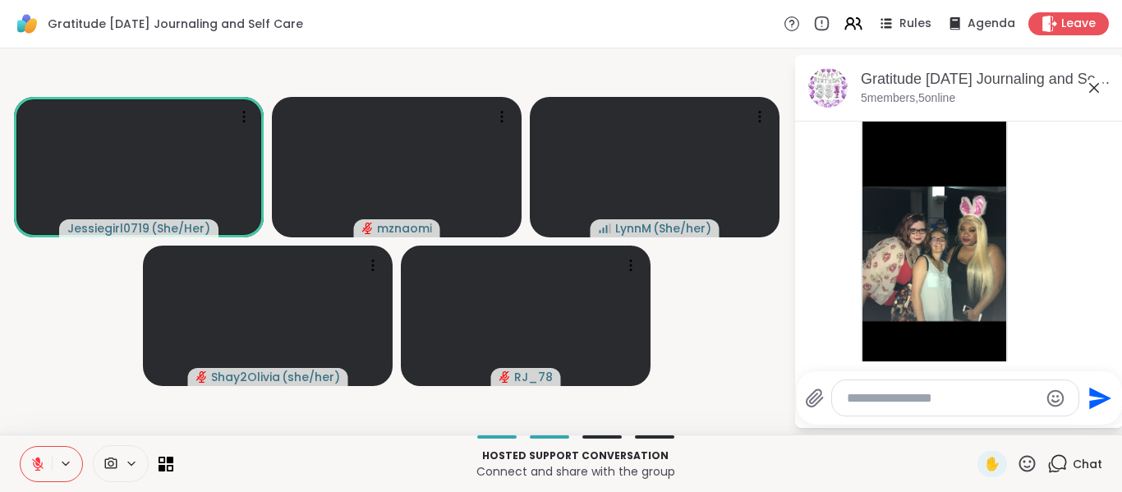
click at [1062, 393] on icon "Emoji picker" at bounding box center [1055, 398] width 20 height 20
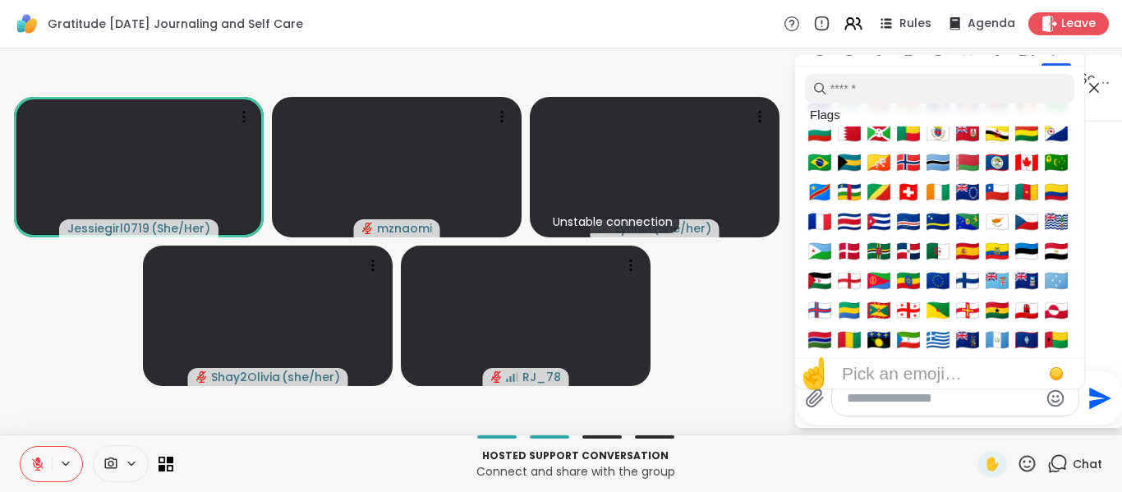
scroll to position [5652, 0]
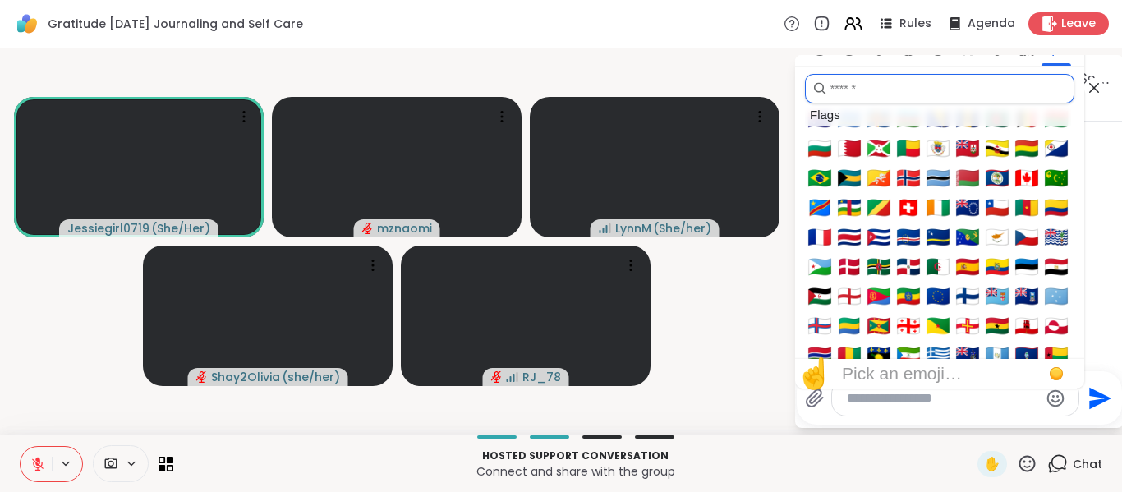
click at [984, 89] on input "search" at bounding box center [939, 89] width 269 height 30
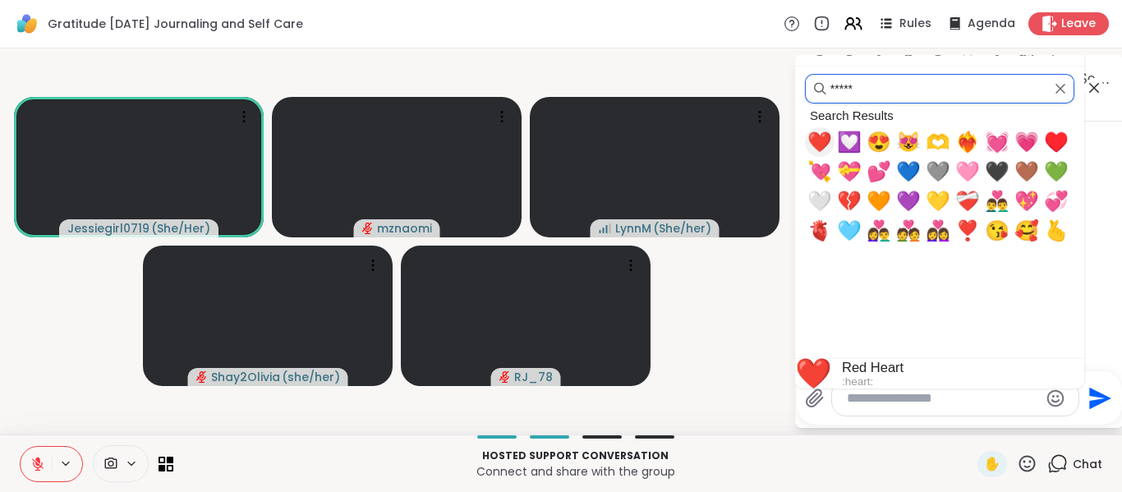
type input "*****"
click at [824, 143] on span "❤️" at bounding box center [819, 142] width 25 height 23
type textarea "**"
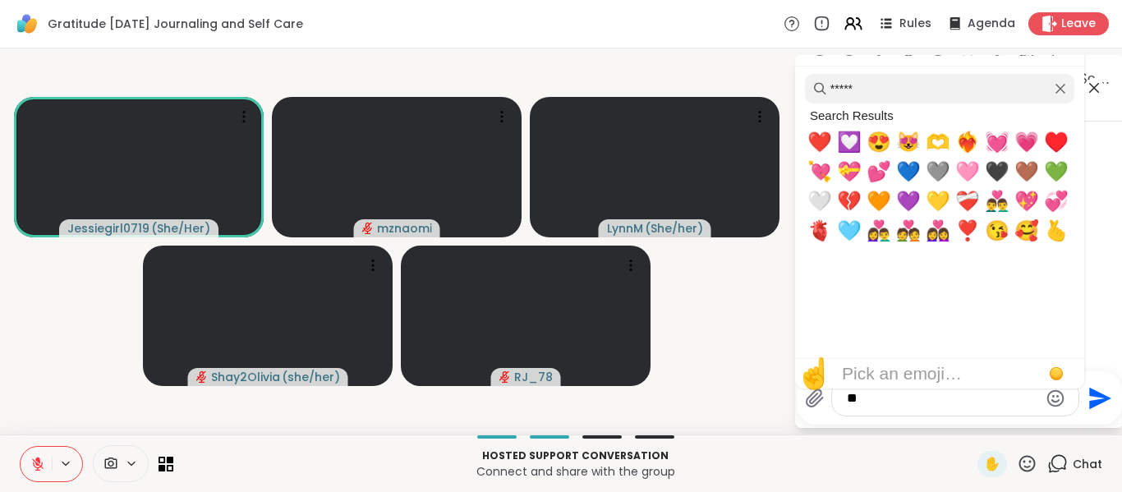
click at [1094, 405] on icon "Send" at bounding box center [1098, 398] width 26 height 26
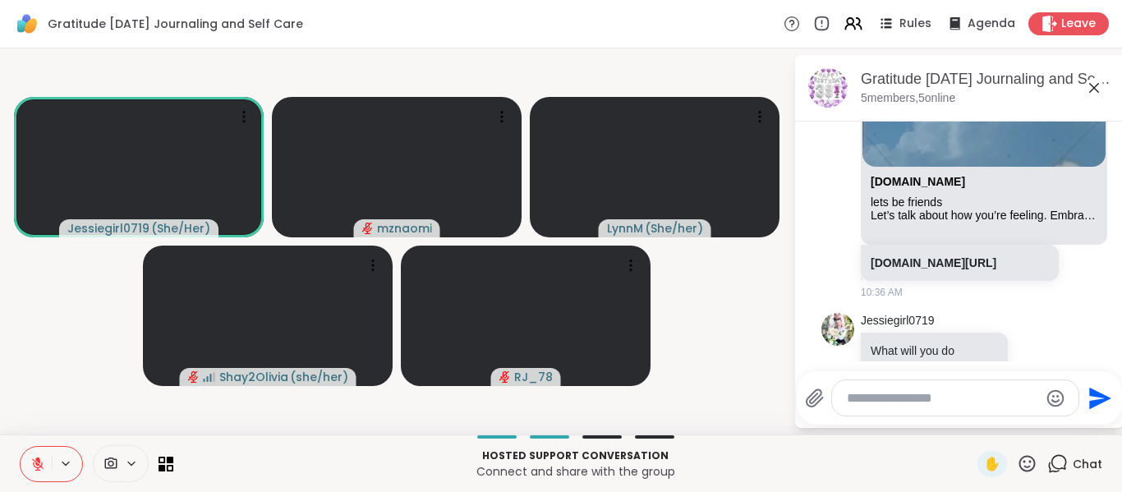
scroll to position [5983, 0]
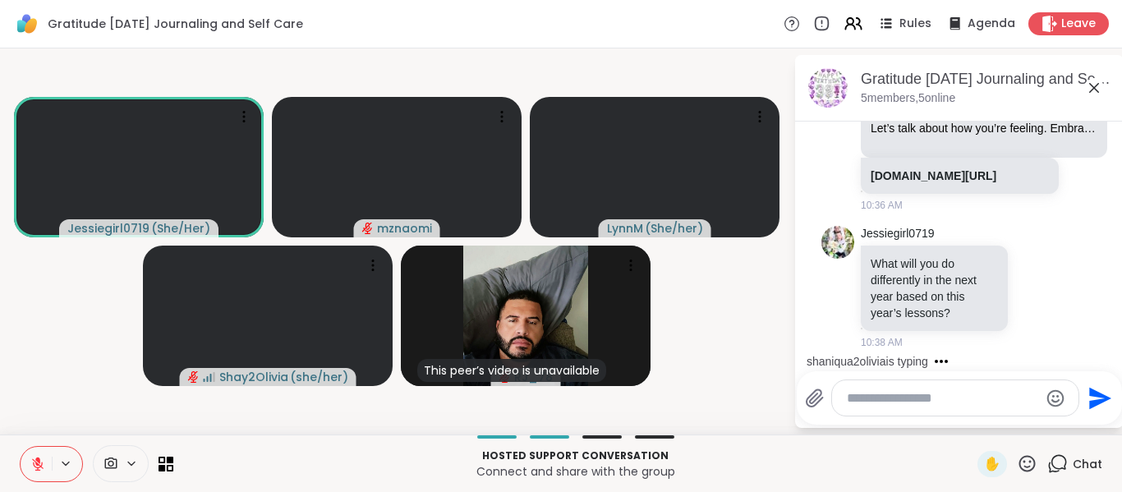
click at [39, 463] on icon at bounding box center [37, 464] width 15 height 15
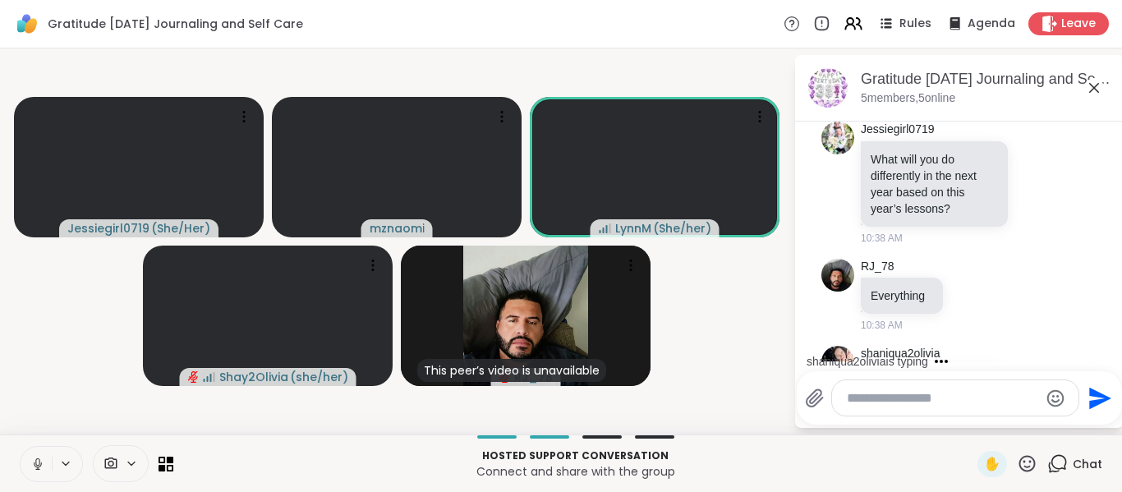
scroll to position [6191, 0]
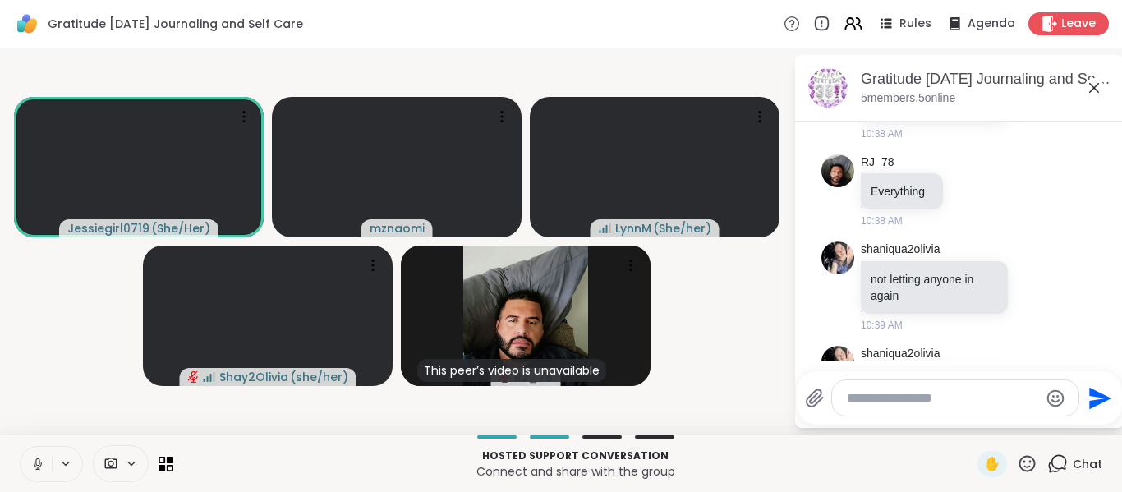
click at [35, 424] on video-player-container "Jessiegirl0719 ( She/Her ) mznaomi [PERSON_NAME] ( She/her ) Shay2Olivia ( she/…" at bounding box center [396, 241] width 773 height 373
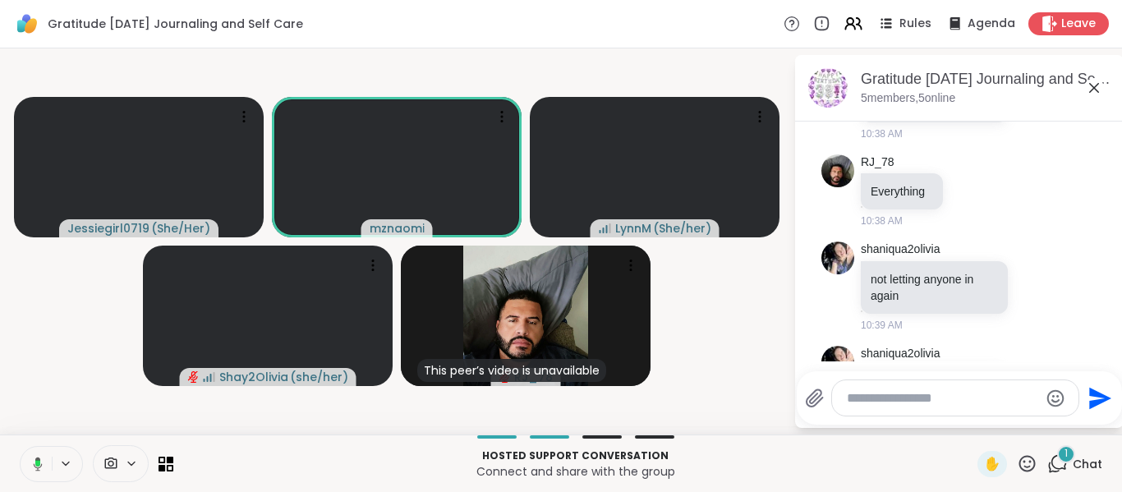
scroll to position [6344, 0]
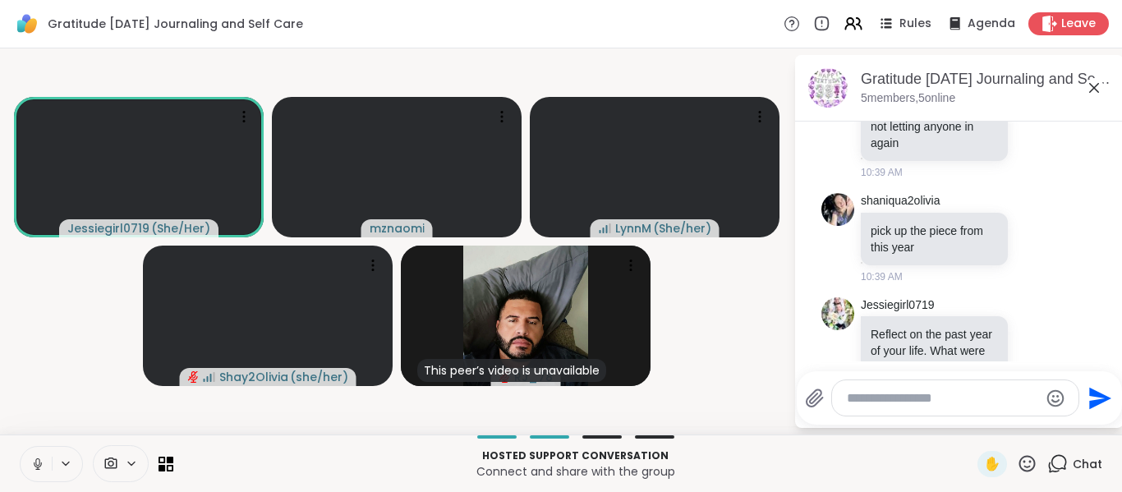
click at [37, 471] on button at bounding box center [36, 464] width 31 height 34
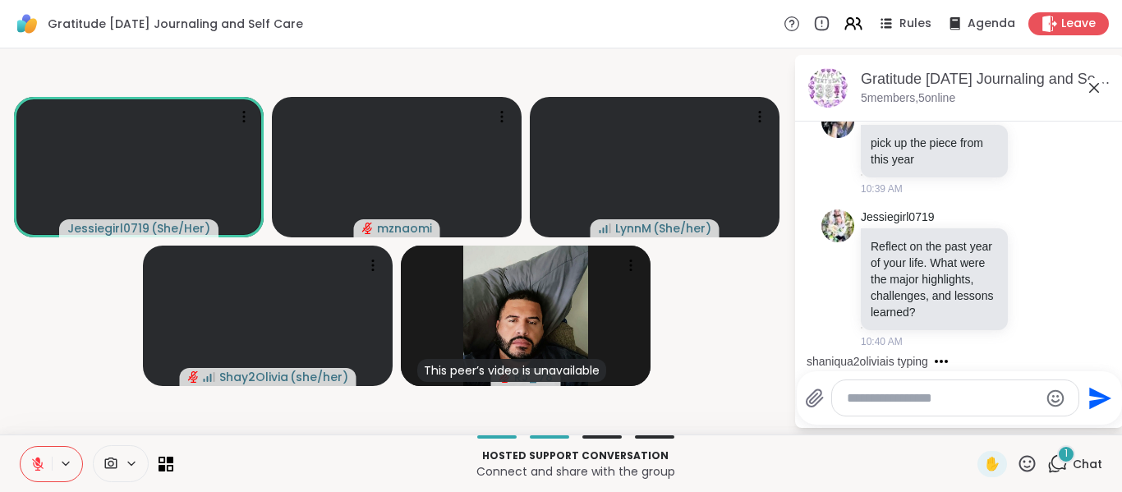
scroll to position [6519, 0]
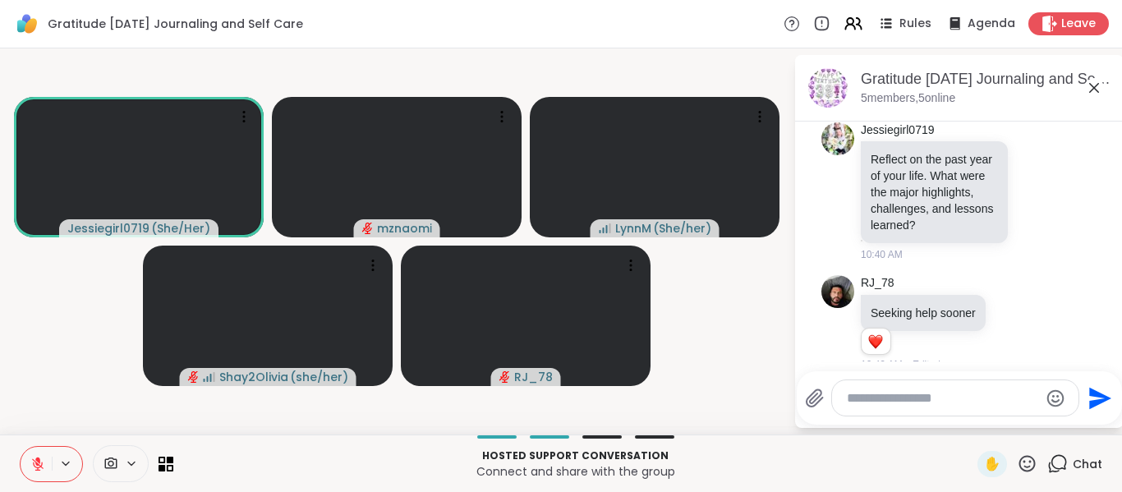
click at [1011, 76] on div "Gratitude [DATE] Journaling and Self Care , [DATE]" at bounding box center [986, 79] width 250 height 21
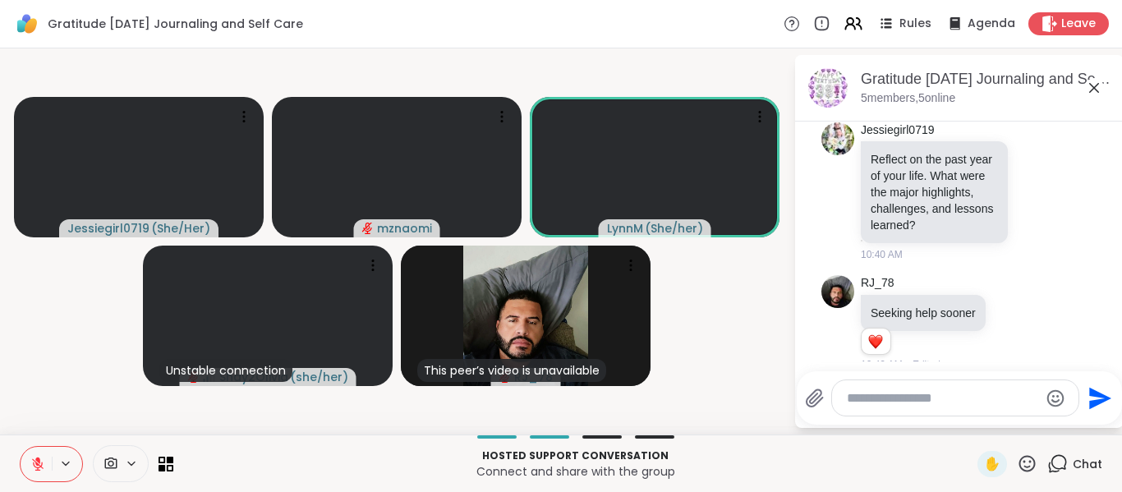
click at [36, 472] on button at bounding box center [36, 464] width 31 height 34
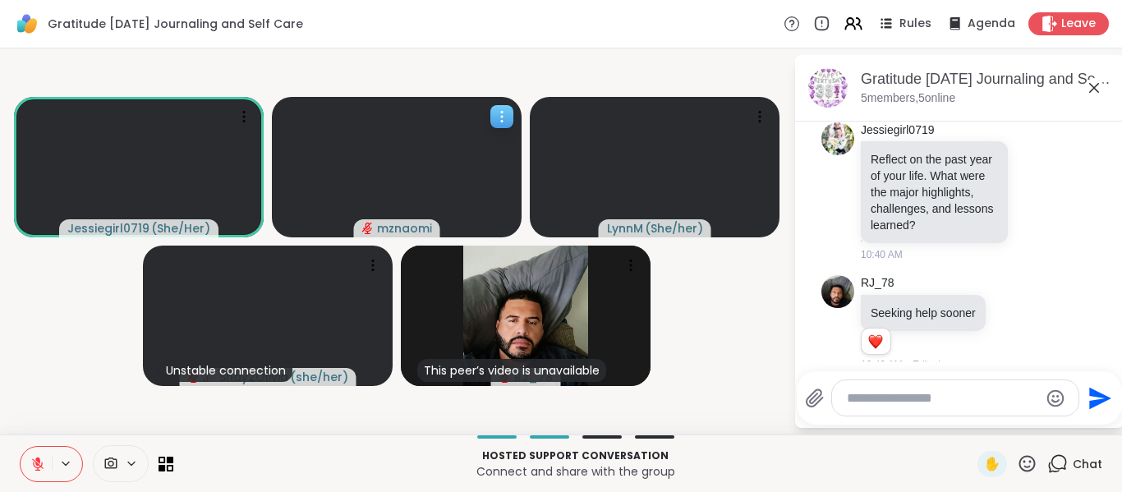
click at [502, 121] on icon at bounding box center [502, 122] width 2 height 2
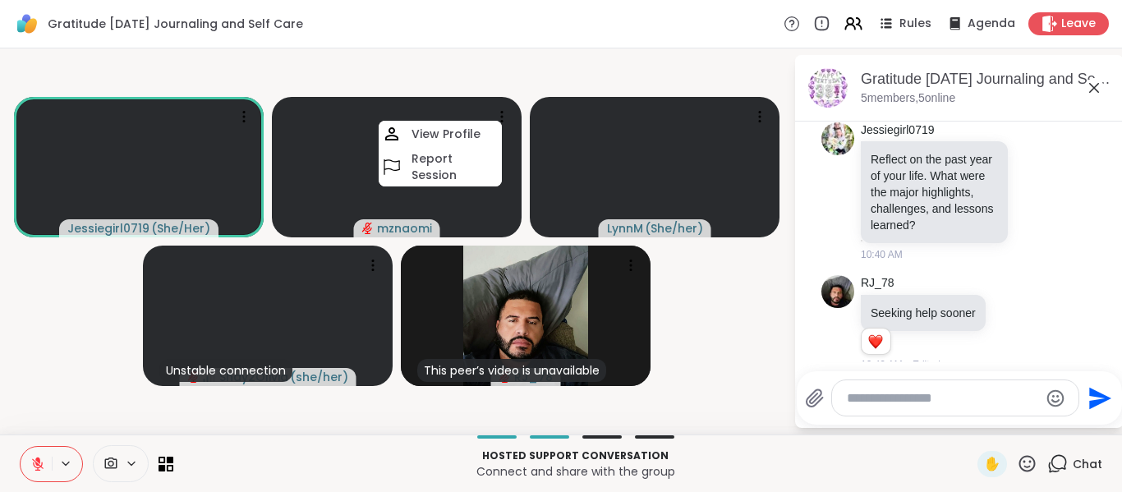
click at [103, 340] on video-player-container "Jessiegirl0719 ( She/Her ) mznaomi View Profile Report Session [PERSON_NAME] ( …" at bounding box center [396, 241] width 773 height 373
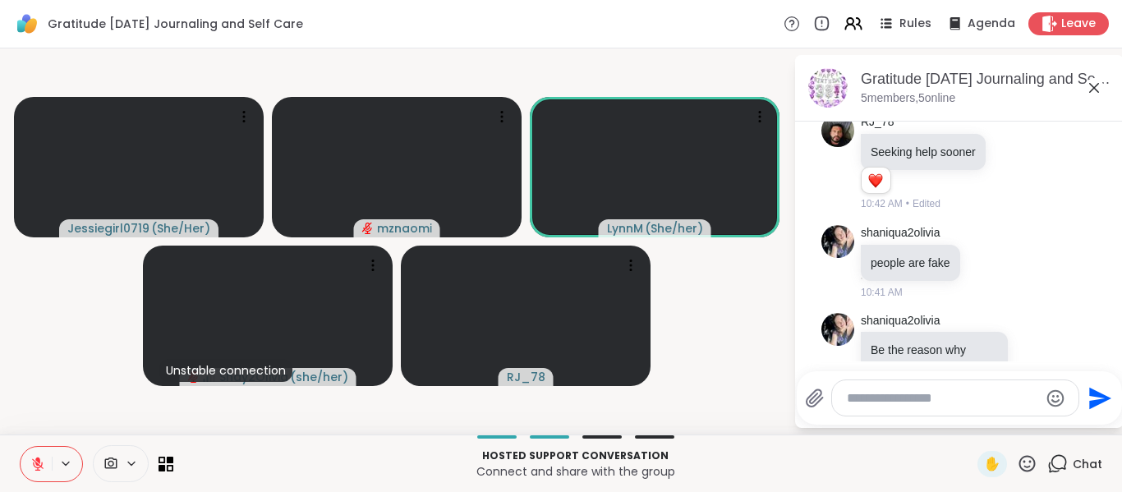
scroll to position [6703, 0]
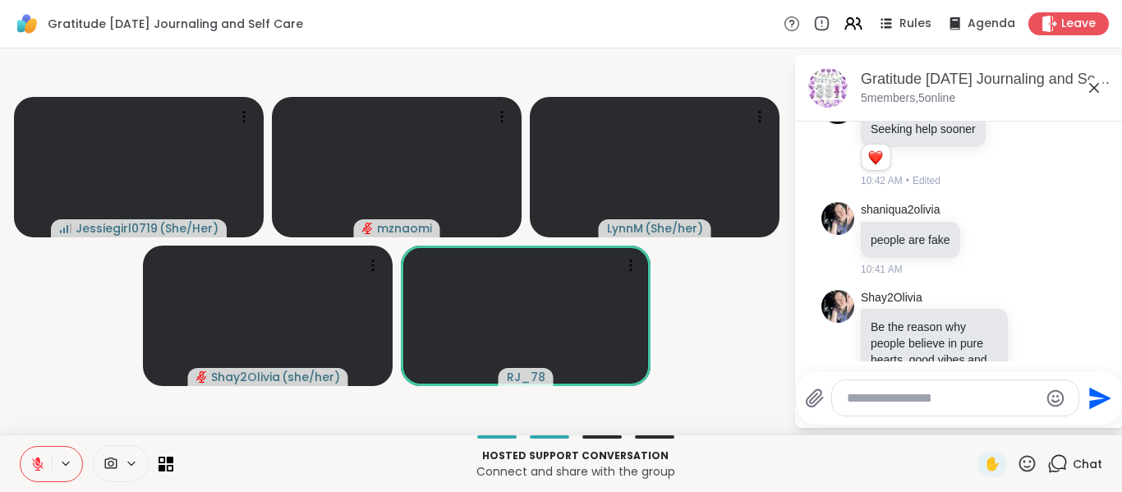
click at [103, 340] on video-player-container "Jessiegirl0719 ( She/Her ) mznaomi [PERSON_NAME] ( She/her ) Shay2Olivia ( she/…" at bounding box center [396, 241] width 773 height 373
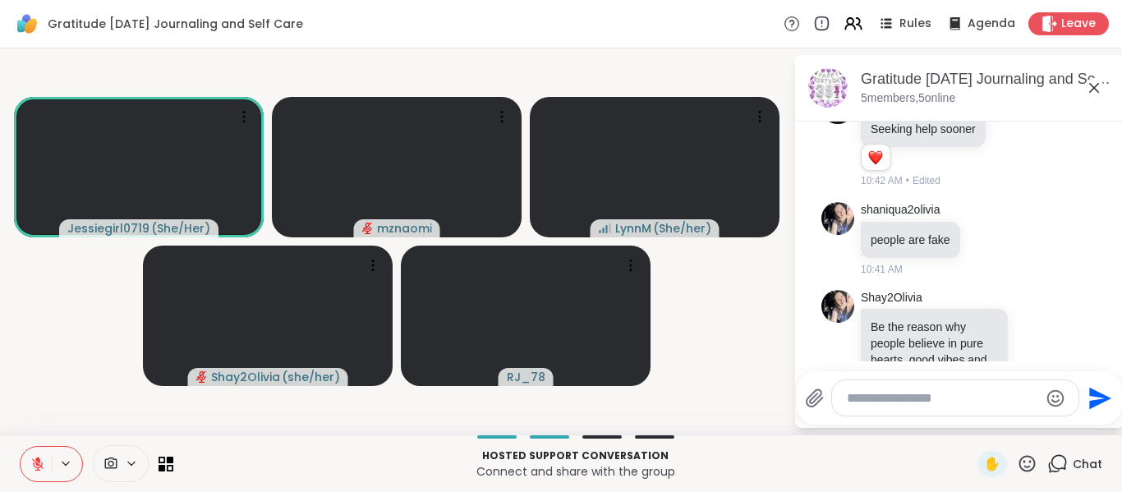
click at [103, 340] on video-player-container "Jessiegirl0719 ( She/Her ) mznaomi [PERSON_NAME] ( She/her ) Shay2Olivia ( she/…" at bounding box center [396, 241] width 773 height 373
click at [103, 340] on video-player-container "Jessiegirl0719 ( She/Her ) mznaomi Unstable connection [PERSON_NAME] ( She/her …" at bounding box center [396, 241] width 773 height 373
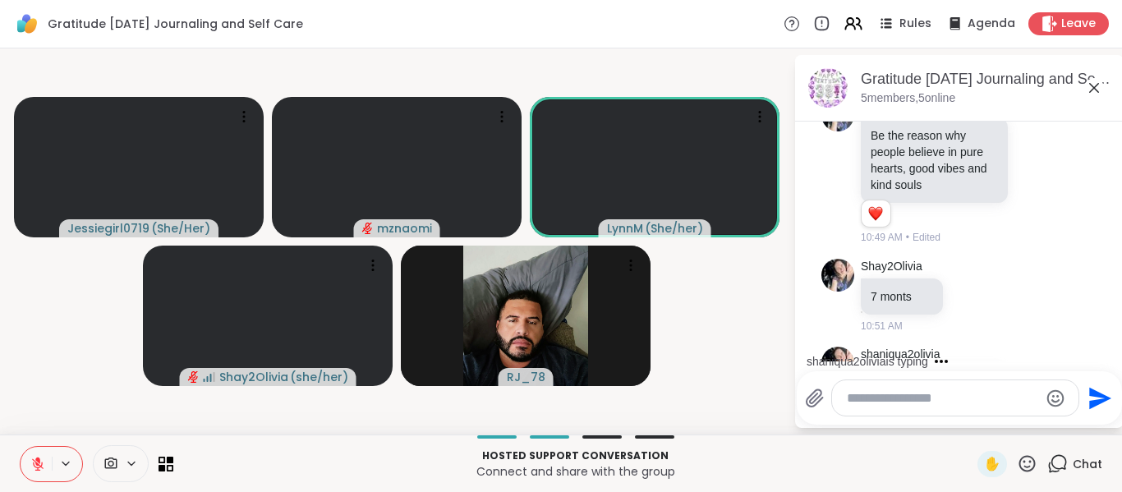
scroll to position [6998, 0]
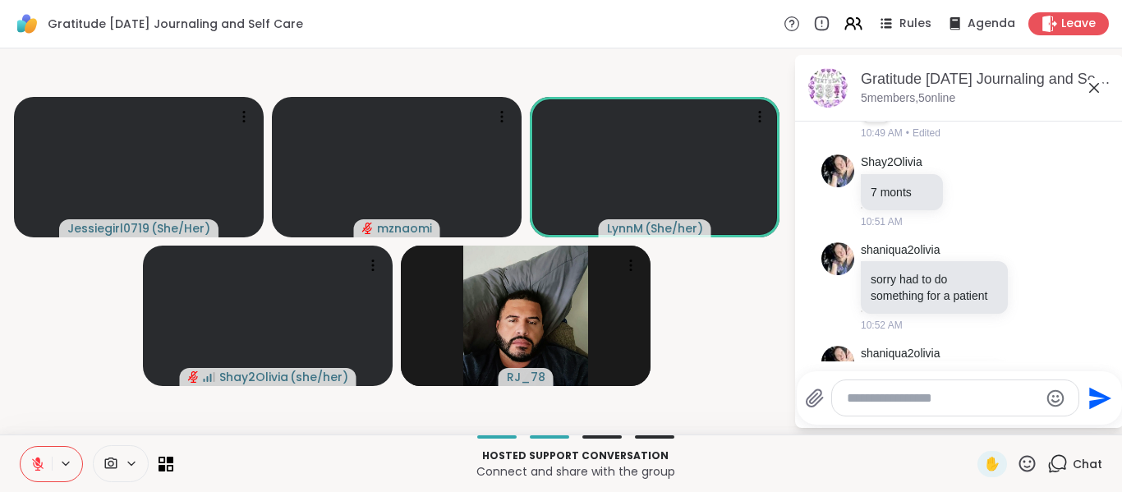
click at [103, 340] on video-player-container "Jessiegirl0719 ( She/Her ) mznaomi [PERSON_NAME] ( She/her ) Shay2Olivia ( she/…" at bounding box center [396, 241] width 773 height 373
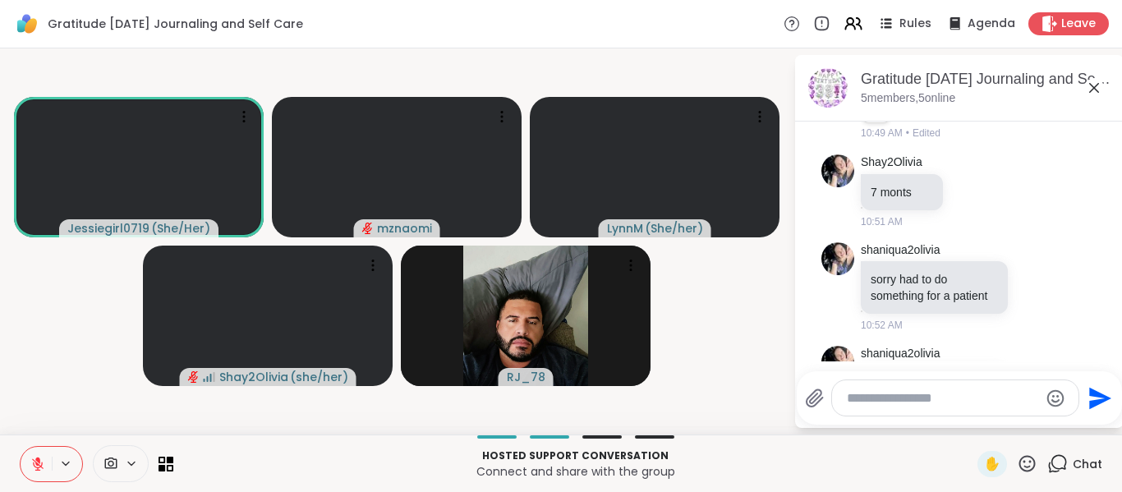
click at [103, 340] on video-player-container "Jessiegirl0719 ( She/Her ) mznaomi [PERSON_NAME] ( She/her ) Shay2Olivia ( she/…" at bounding box center [396, 241] width 773 height 373
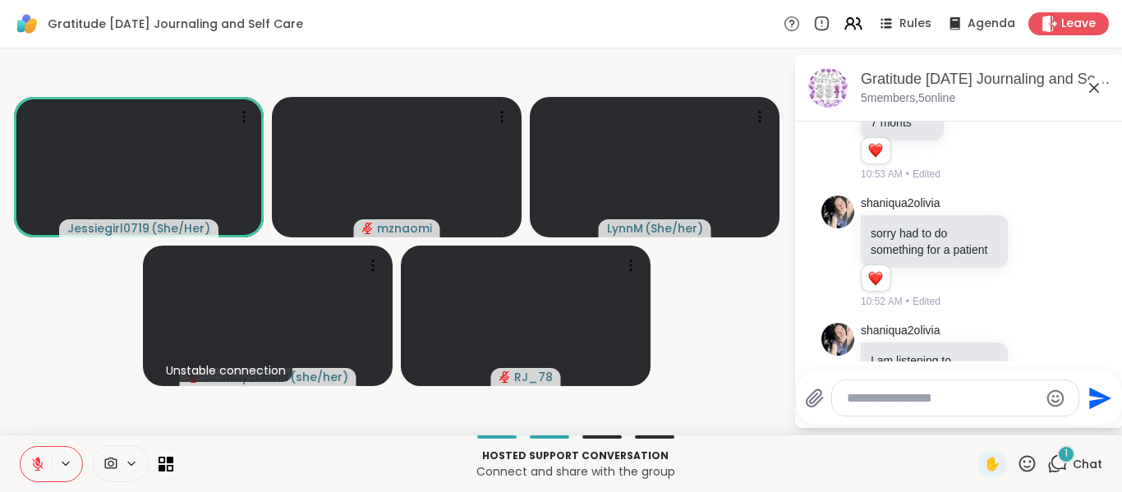
scroll to position [7562, 0]
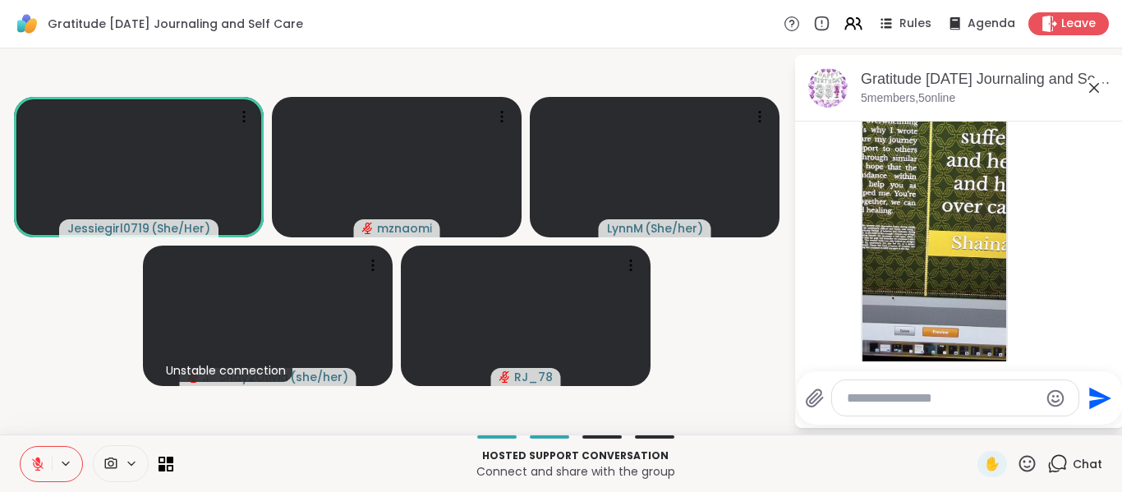
click at [103, 340] on video-player-container "Jessiegirl0719 ( She/Her ) mznaomi [PERSON_NAME] ( She/her ) Unstable connectio…" at bounding box center [396, 241] width 773 height 373
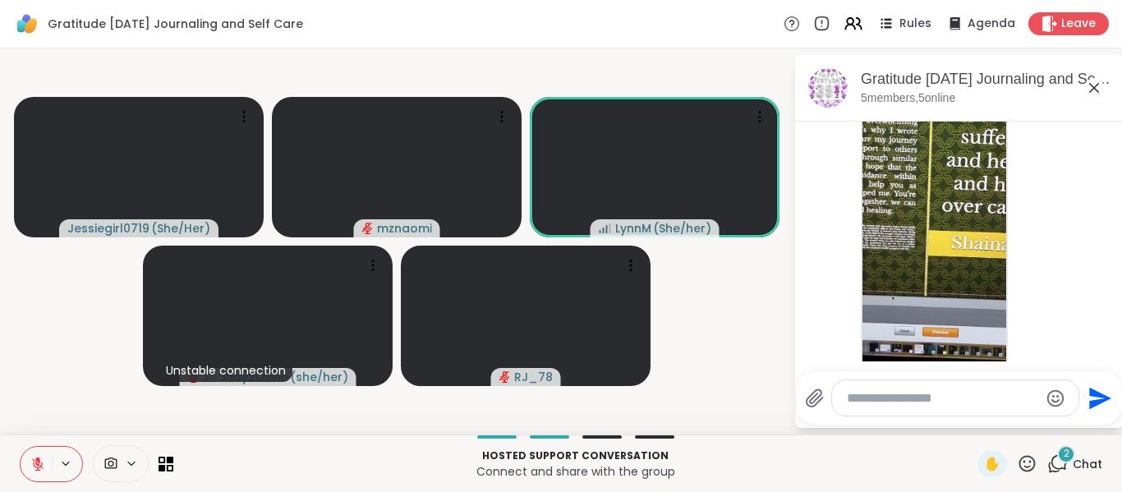
scroll to position [7739, 0]
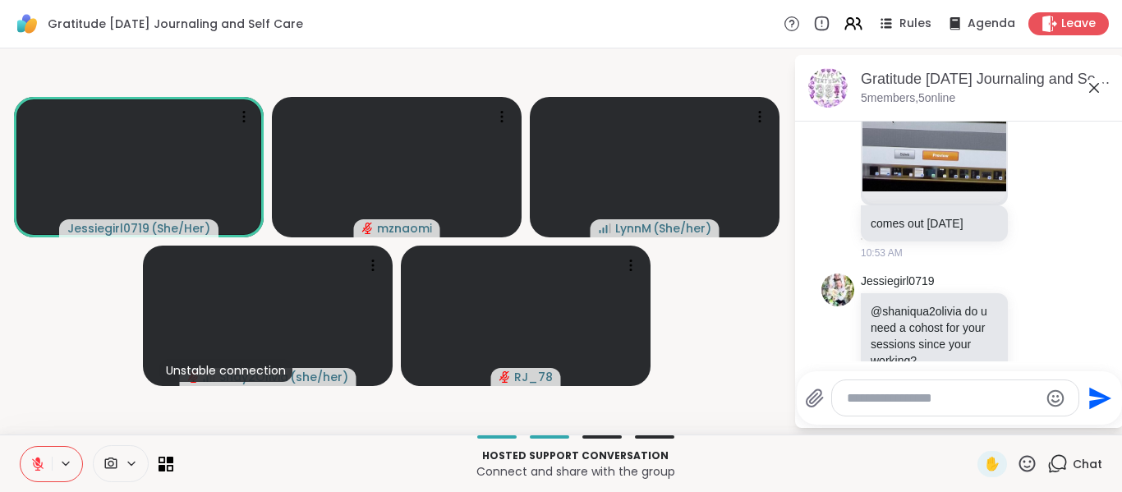
click at [38, 461] on icon at bounding box center [37, 460] width 5 height 7
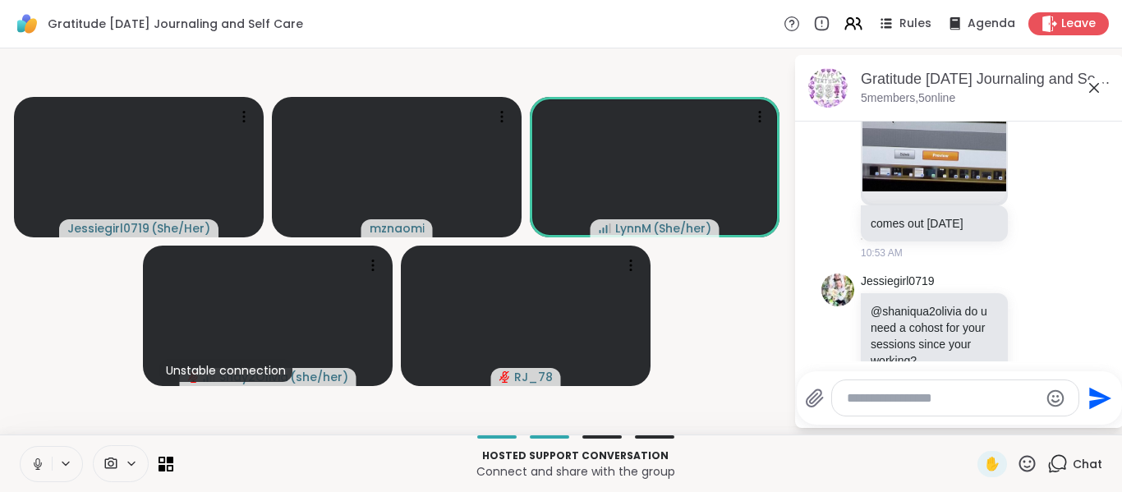
click at [49, 418] on video-player-container "Jessiegirl0719 ( She/Her ) mznaomi [PERSON_NAME] ( She/her ) Unstable connectio…" at bounding box center [396, 241] width 773 height 373
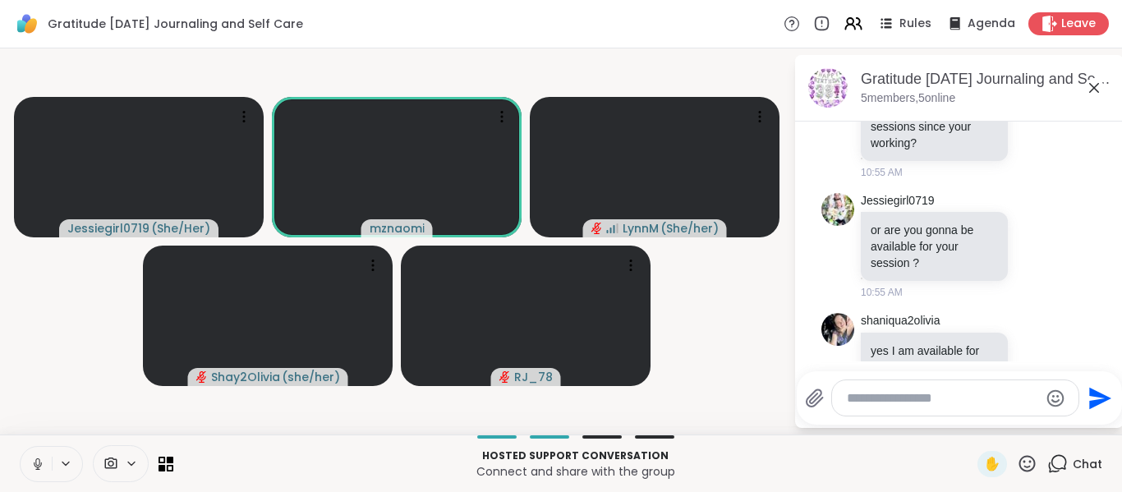
scroll to position [7980, 0]
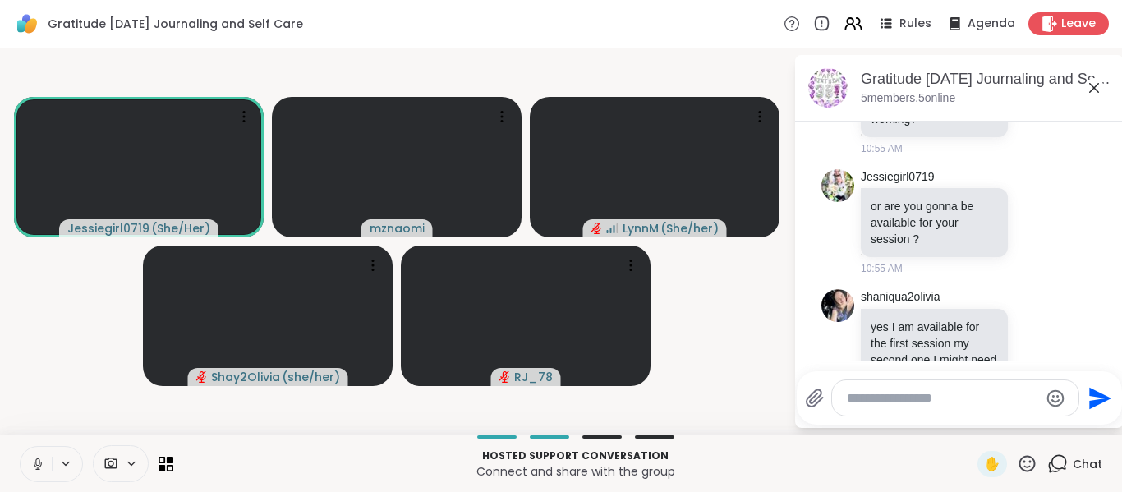
click at [33, 461] on icon at bounding box center [37, 464] width 15 height 15
click at [42, 411] on video-player-container "Jessiegirl0719 ( She/Her ) mznaomi [PERSON_NAME] ( She/her ) Shay2Olivia ( she/…" at bounding box center [396, 241] width 773 height 373
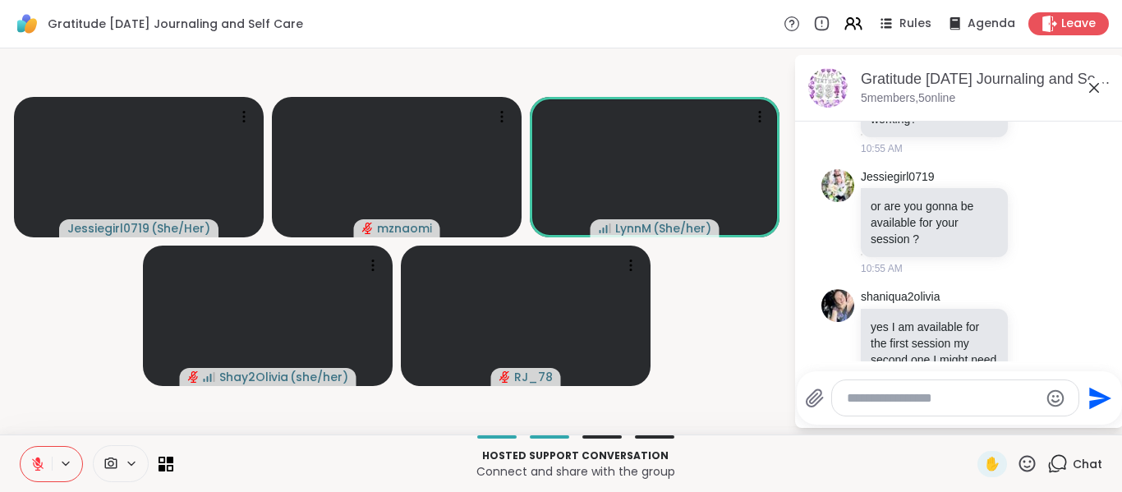
click at [39, 410] on video-player-container "Jessiegirl0719 ( She/Her ) mznaomi [PERSON_NAME] ( She/her ) Shay2Olivia ( she/…" at bounding box center [396, 241] width 773 height 373
click at [35, 467] on icon at bounding box center [37, 464] width 15 height 15
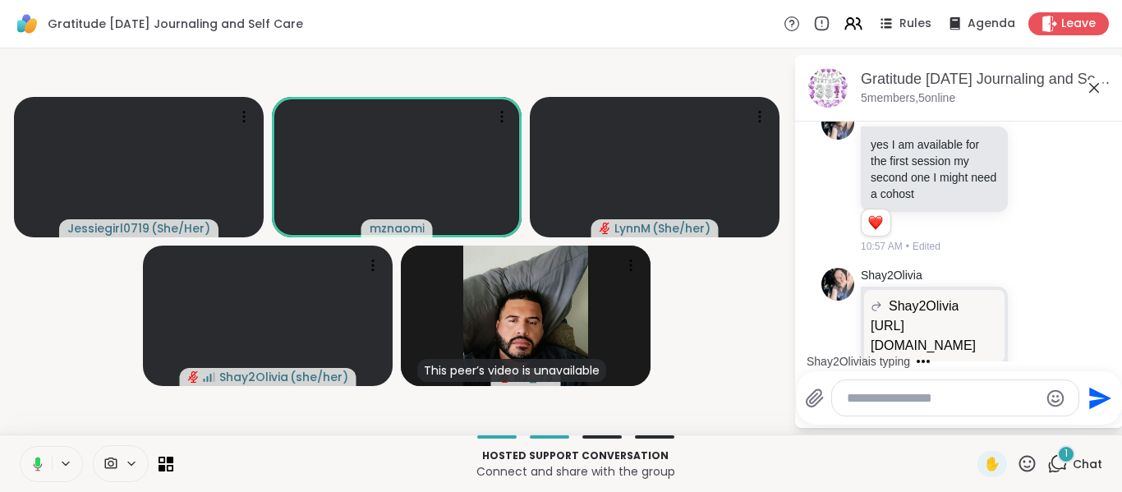
scroll to position [8346, 0]
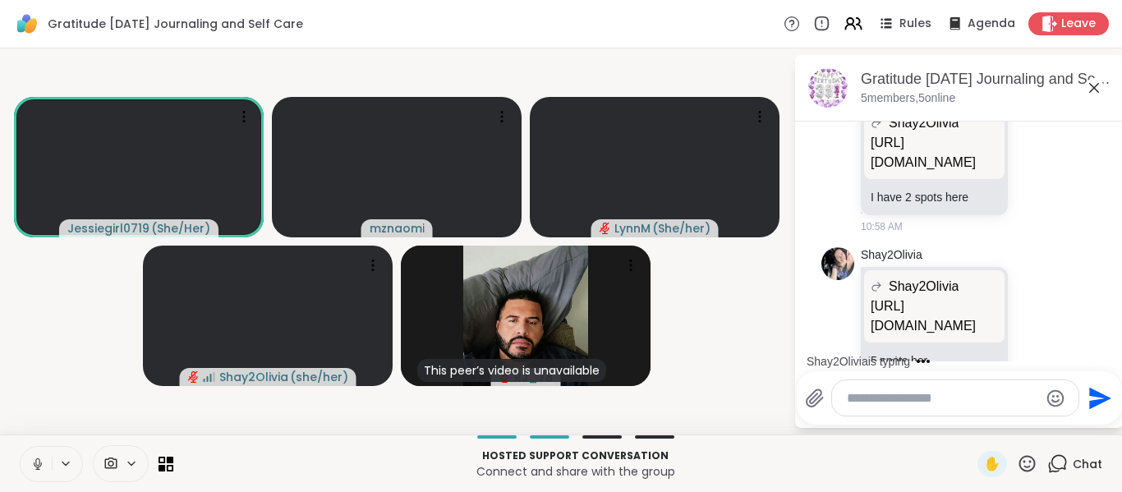
click at [39, 466] on icon at bounding box center [37, 464] width 15 height 15
click at [104, 346] on video-player-container "Jessiegirl0719 ( She/Her ) mznaomi [PERSON_NAME] ( She/her ) Shay2Olivia ( she/…" at bounding box center [396, 241] width 773 height 373
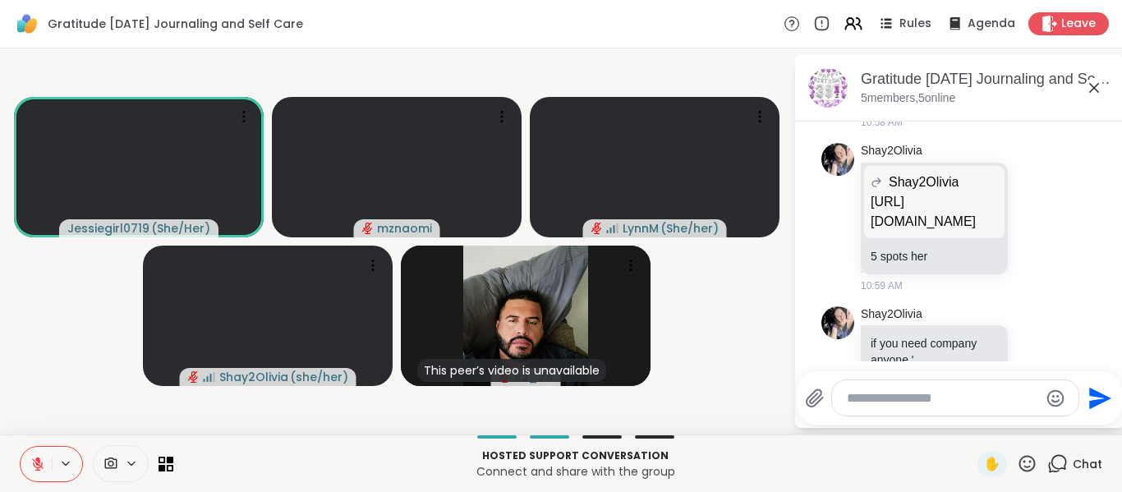
scroll to position [8473, 0]
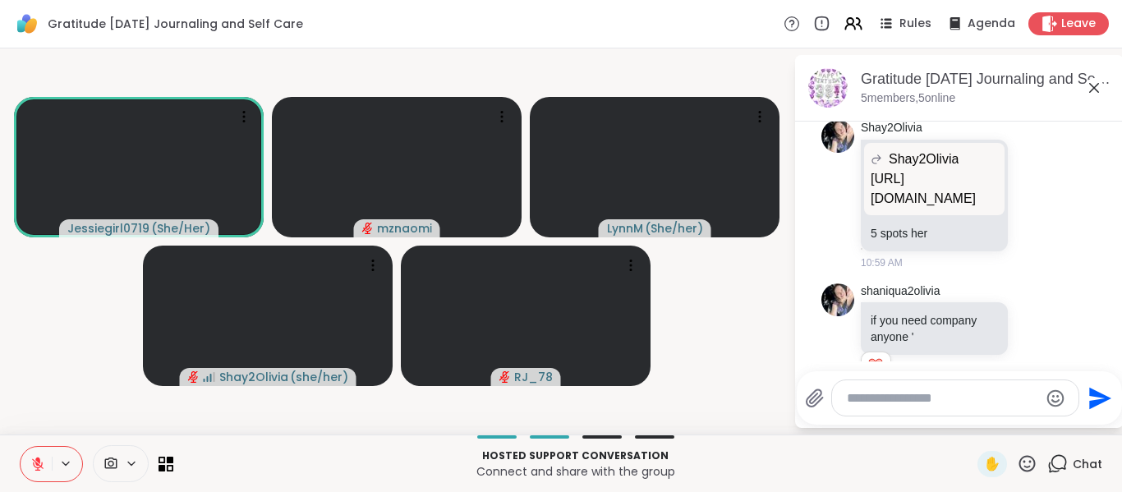
click at [37, 467] on icon at bounding box center [37, 463] width 11 height 11
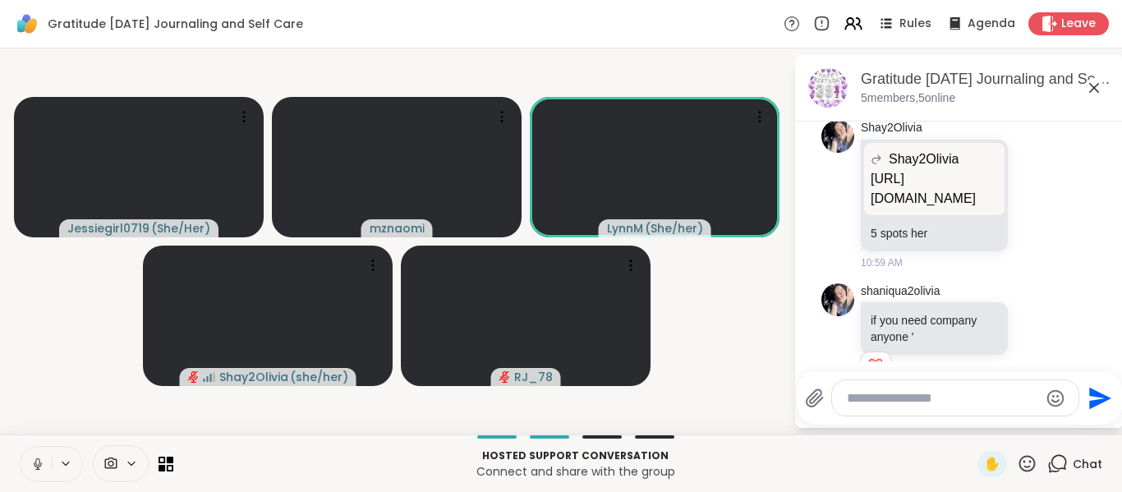
click at [34, 348] on video-player-container "Jessiegirl0719 ( She/Her ) mznaomi [PERSON_NAME] ( She/her ) Shay2Olivia ( she/…" at bounding box center [396, 241] width 773 height 373
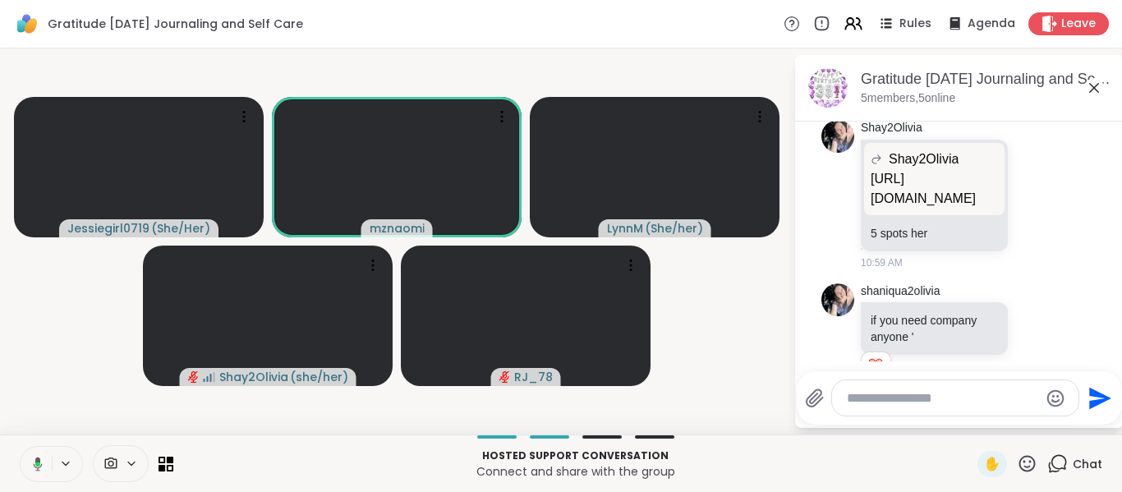
click at [117, 324] on video-player-container "Jessiegirl0719 ( She/Her ) mznaomi [PERSON_NAME] ( She/her ) Shay2Olivia ( she/…" at bounding box center [396, 241] width 773 height 373
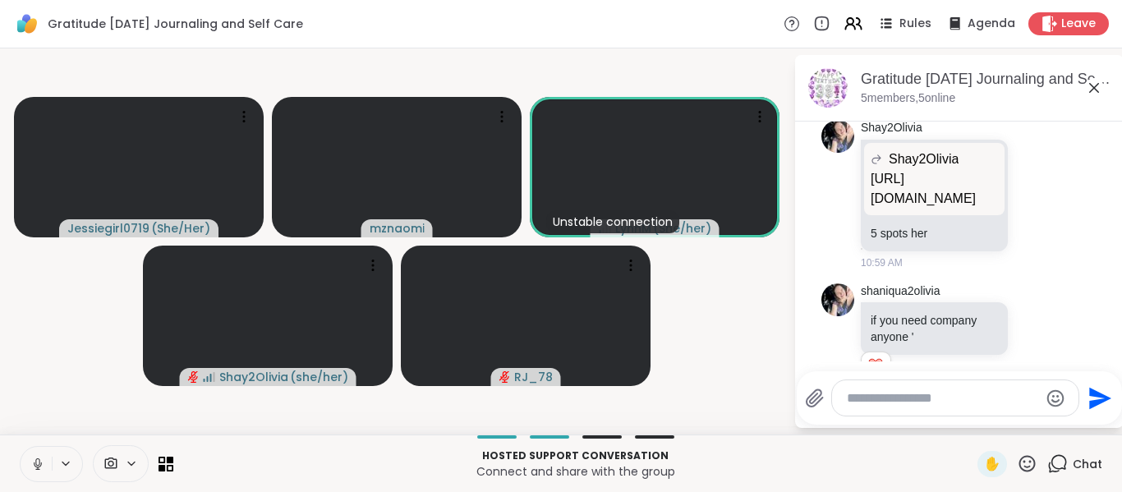
click at [63, 320] on video-player-container "Jessiegirl0719 ( She/Her ) mznaomi Unstable connection [PERSON_NAME] ( She/her …" at bounding box center [396, 241] width 773 height 373
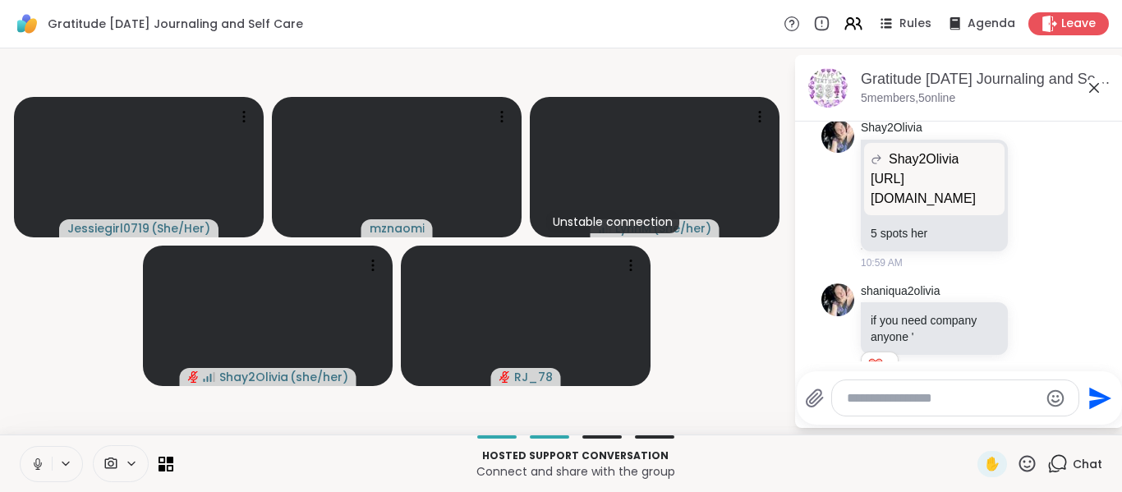
click at [0, 309] on div "Jessiegirl0719 ( She/Her ) mznaomi Unstable connection [PERSON_NAME] ( She/her …" at bounding box center [561, 241] width 1122 height 386
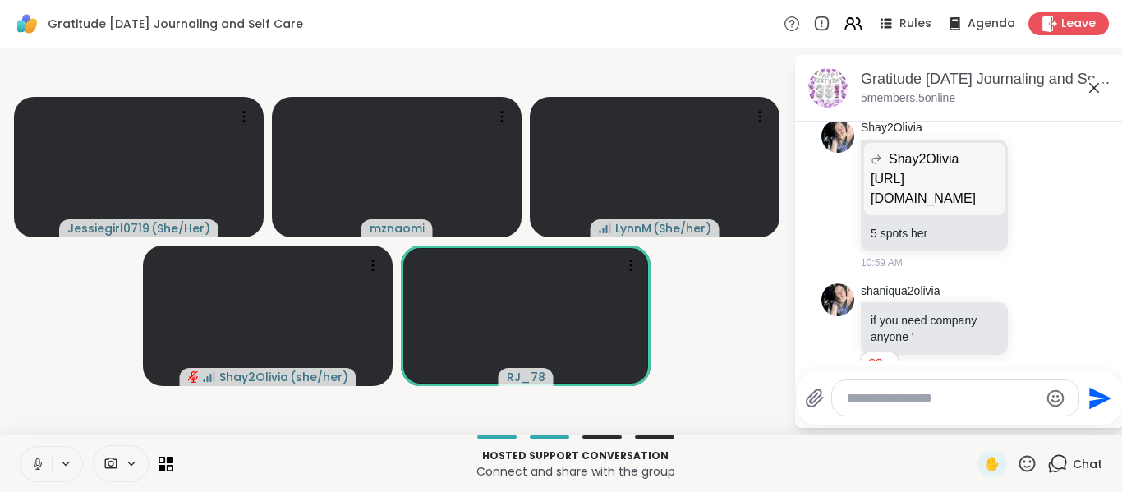
click at [39, 465] on icon at bounding box center [37, 464] width 15 height 15
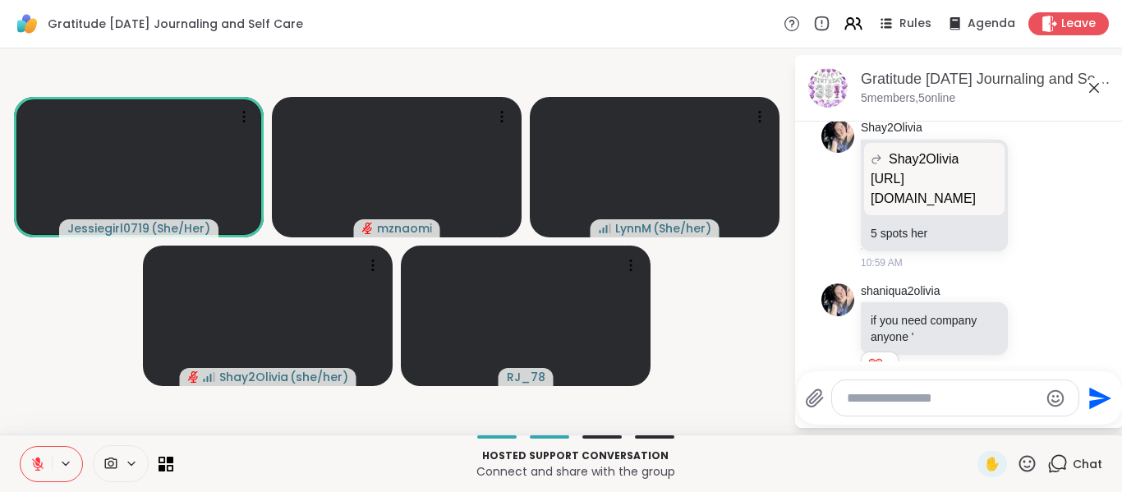
click at [59, 349] on video-player-container "Jessiegirl0719 ( She/Her ) mznaomi [PERSON_NAME] ( She/her ) Shay2Olivia ( she/…" at bounding box center [396, 241] width 773 height 373
click at [39, 467] on icon at bounding box center [37, 464] width 15 height 15
click at [71, 375] on video-player-container "Jessiegirl0719 ( She/Her ) mznaomi [PERSON_NAME] ( She/her ) Shay2Olivia ( she/…" at bounding box center [396, 241] width 773 height 373
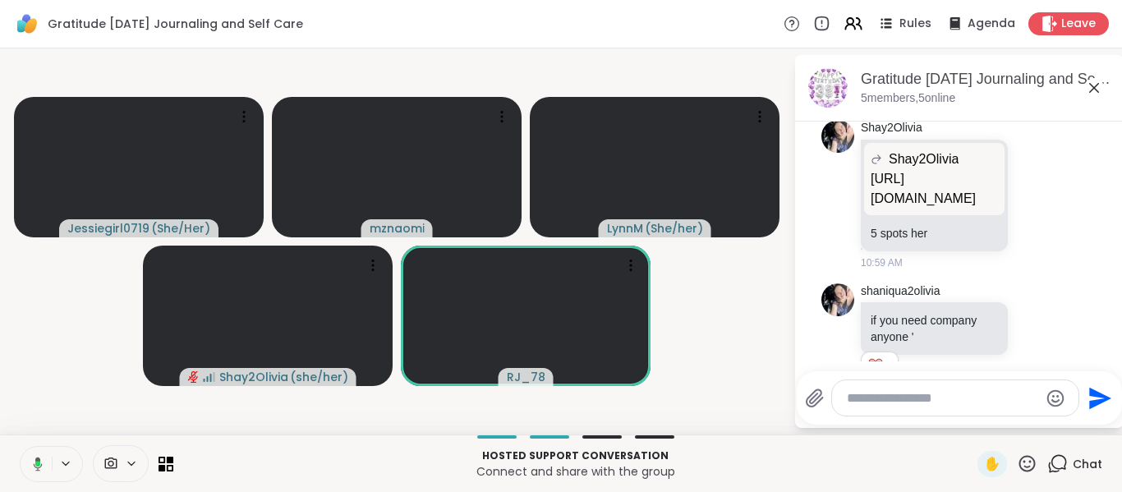
click at [35, 459] on icon at bounding box center [38, 464] width 9 height 14
click at [67, 395] on video-player-container "Jessiegirl0719 ( She/Her ) mznaomi [PERSON_NAME] ( She/her ) Shay2Olivia ( she/…" at bounding box center [396, 241] width 773 height 373
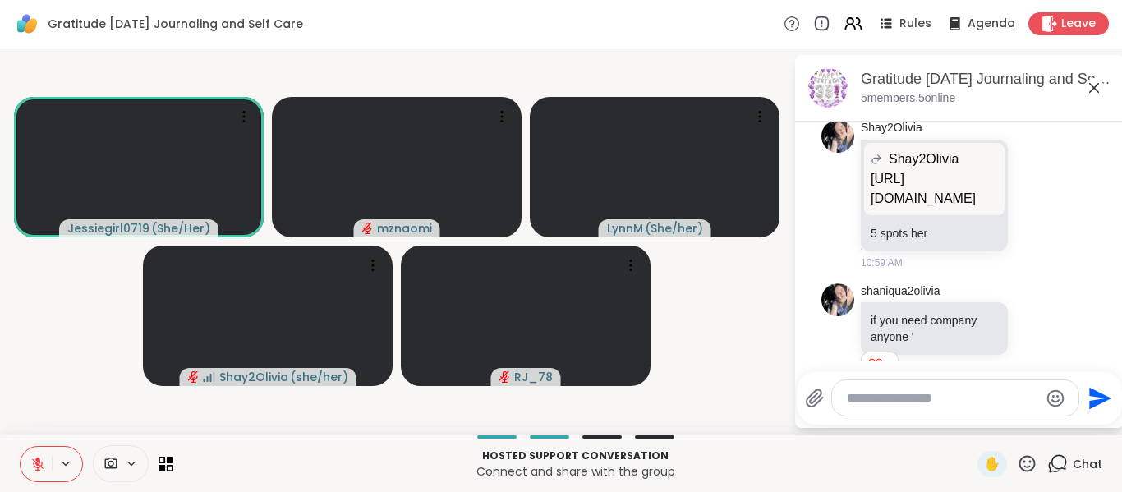
click at [81, 387] on video-player-container "Jessiegirl0719 ( She/Her ) mznaomi [PERSON_NAME] ( She/her ) Shay2Olivia ( she/…" at bounding box center [396, 241] width 773 height 373
click at [38, 461] on icon at bounding box center [37, 460] width 5 height 7
click at [46, 413] on video-player-container "Jessiegirl0719 ( She/Her ) mznaomi [PERSON_NAME] ( She/her ) Shay2Olivia ( she/…" at bounding box center [396, 241] width 773 height 373
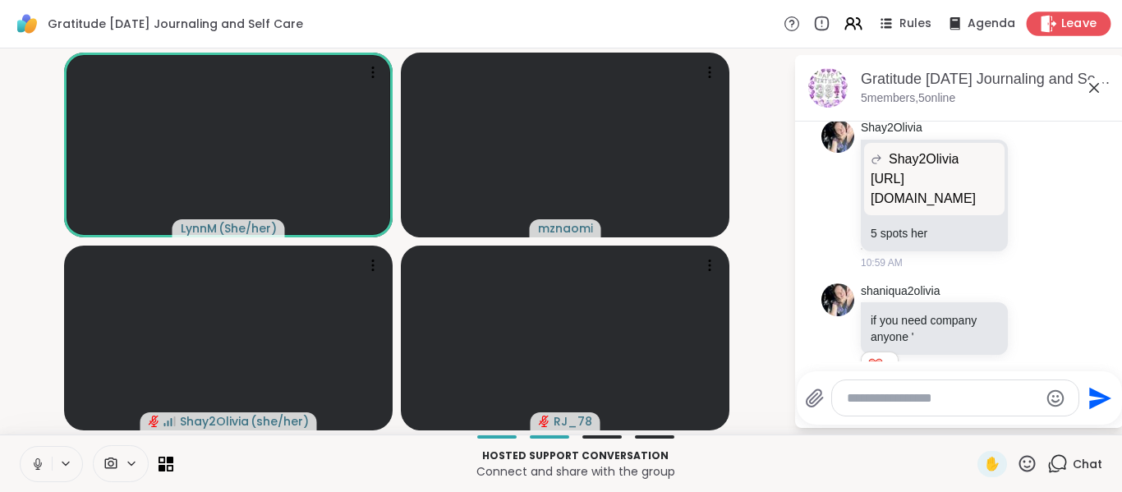
click at [1071, 21] on span "Leave" at bounding box center [1079, 24] width 36 height 17
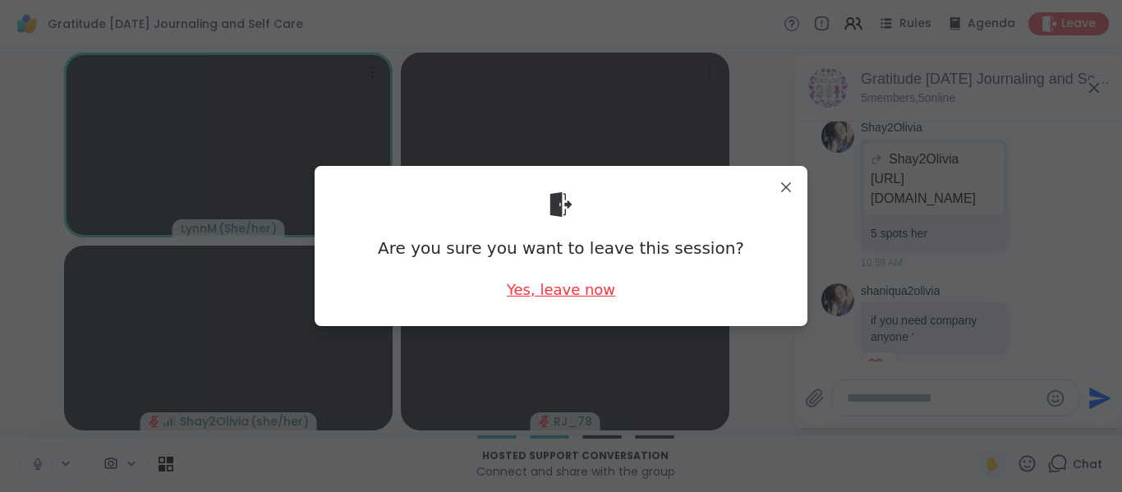
click at [576, 295] on div "Yes, leave now" at bounding box center [561, 289] width 108 height 21
